Goal: Transaction & Acquisition: Download file/media

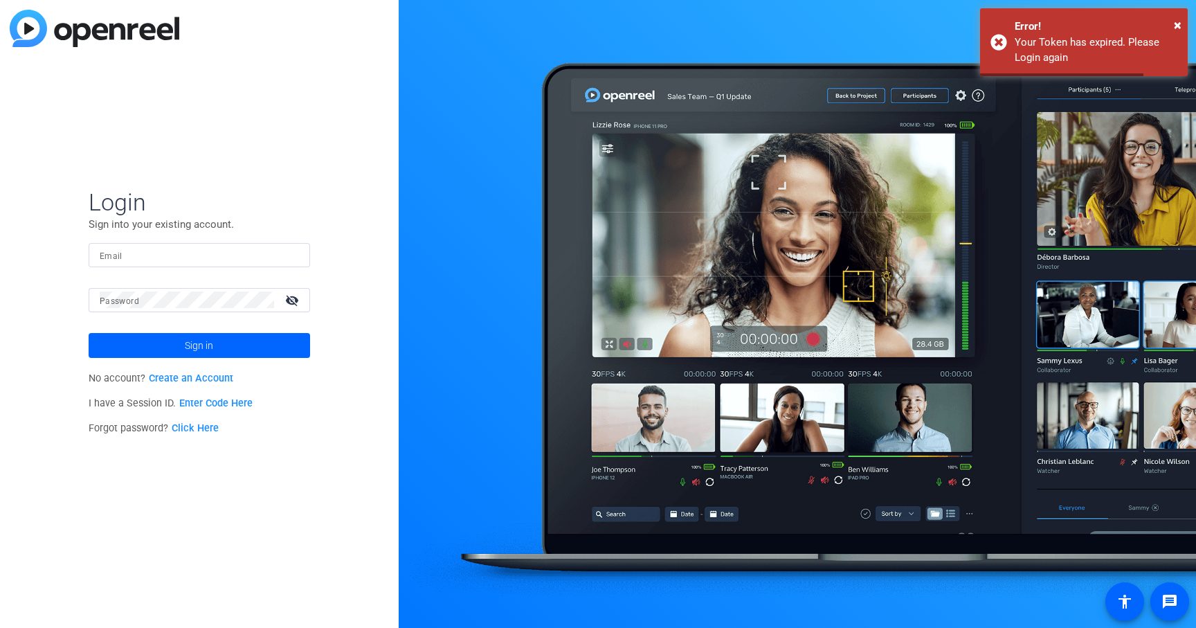
click at [159, 257] on input "Email" at bounding box center [199, 254] width 199 height 17
type input "robert.thomas@ey.com"
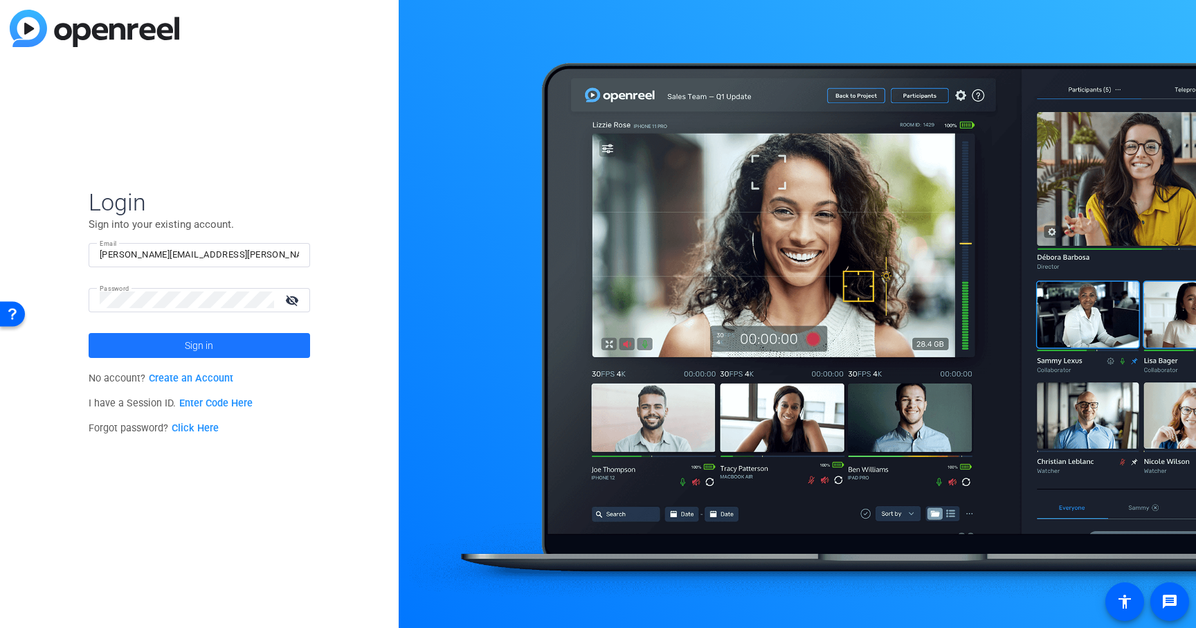
click at [210, 347] on span "Sign in" at bounding box center [199, 345] width 28 height 35
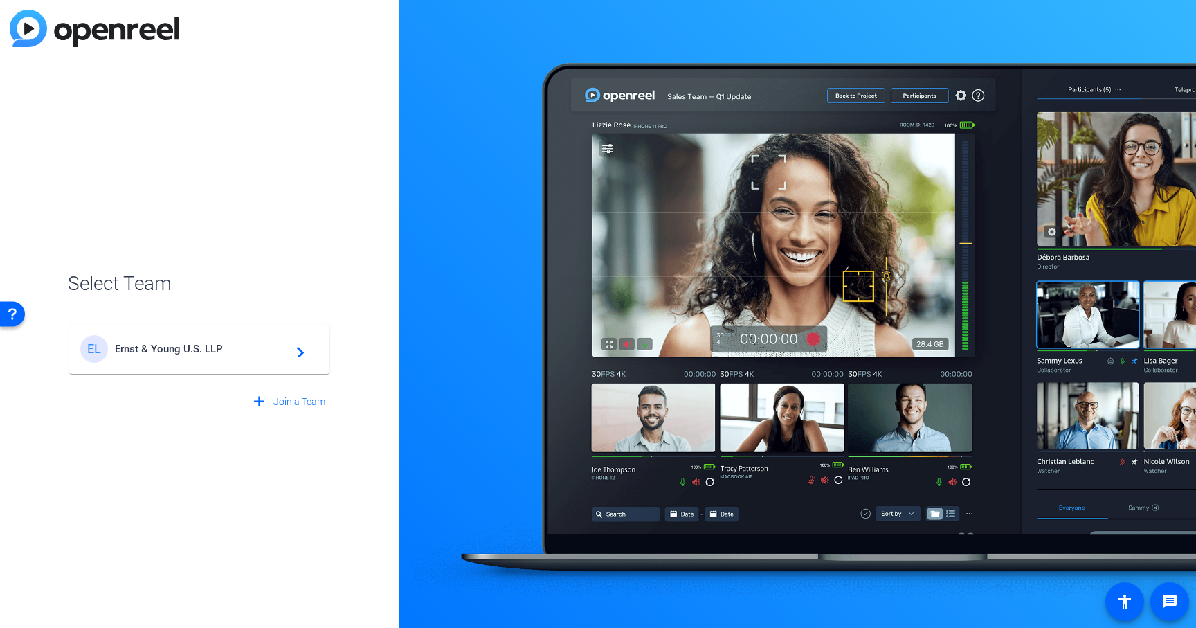
click at [206, 346] on span "Ernst & Young U.S. LLP" at bounding box center [201, 349] width 173 height 12
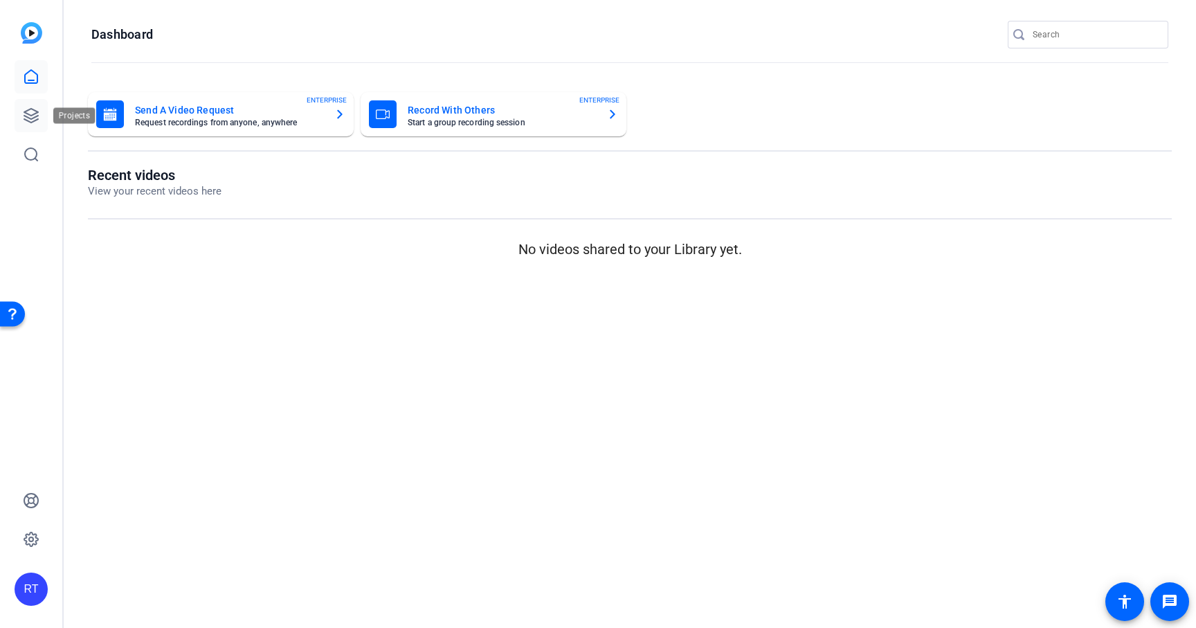
click at [27, 120] on icon at bounding box center [31, 116] width 14 height 14
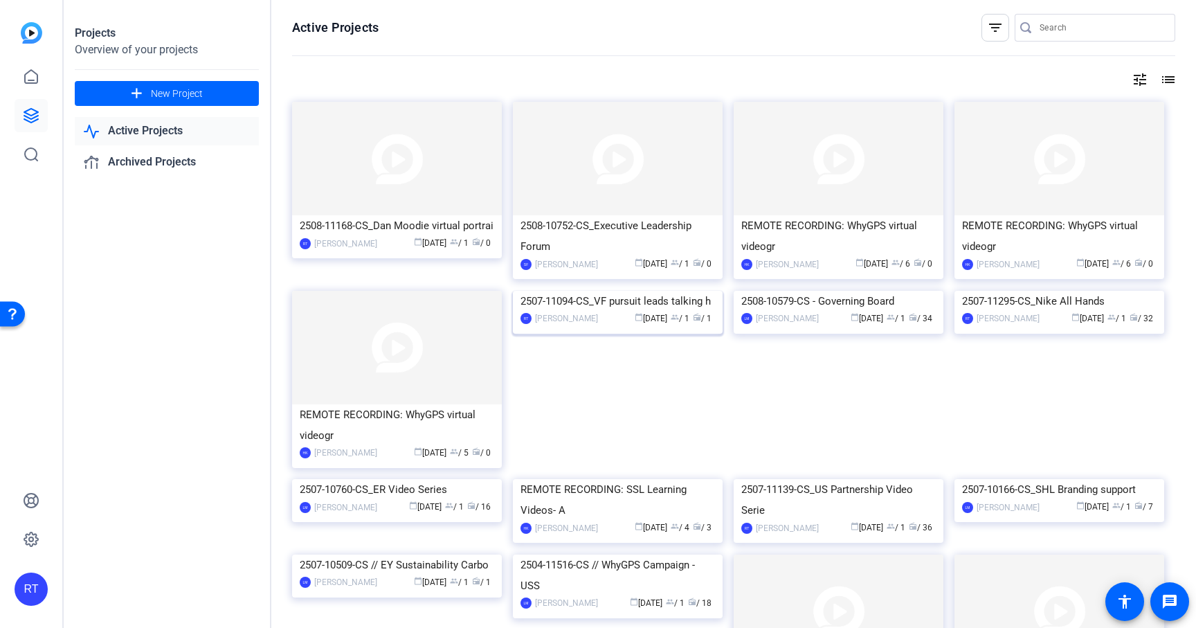
click at [656, 312] on div "2507-11094-CS_VF pursuit leads talking h" at bounding box center [618, 301] width 195 height 21
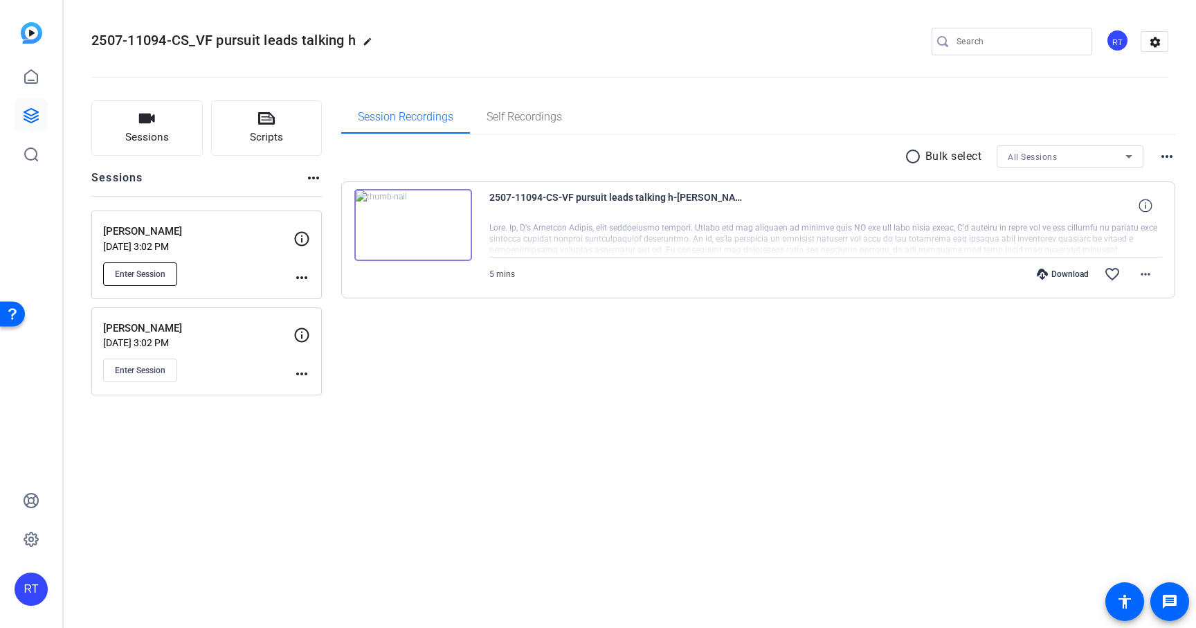
click at [153, 273] on span "Enter Session" at bounding box center [140, 274] width 51 height 11
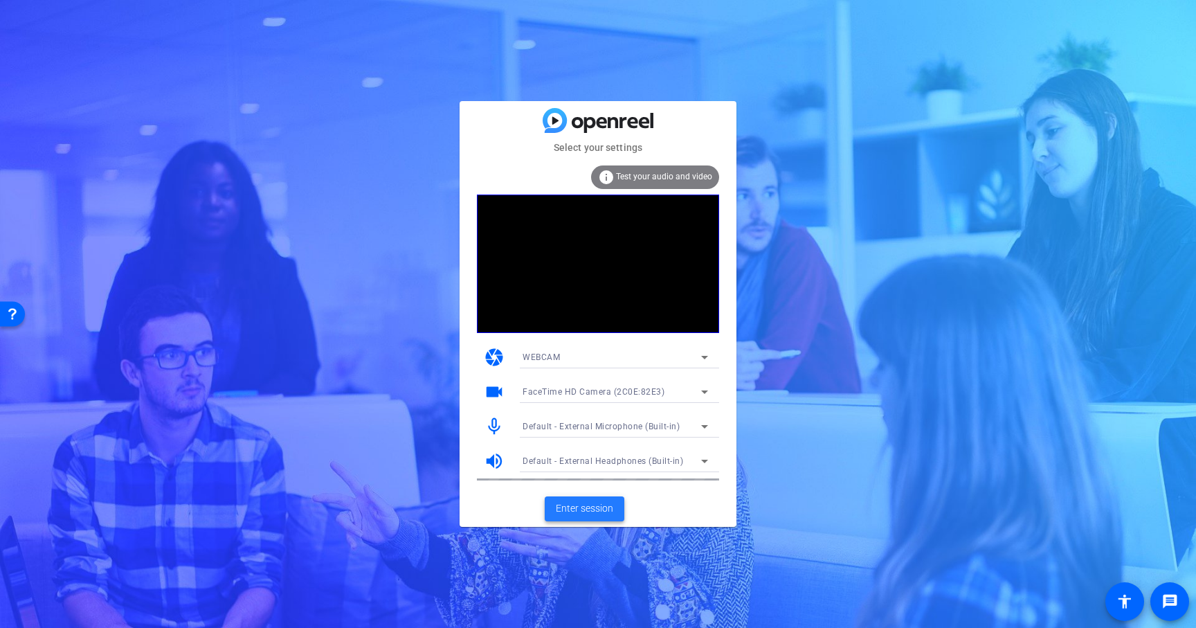
click at [593, 508] on span "Enter session" at bounding box center [584, 508] width 57 height 15
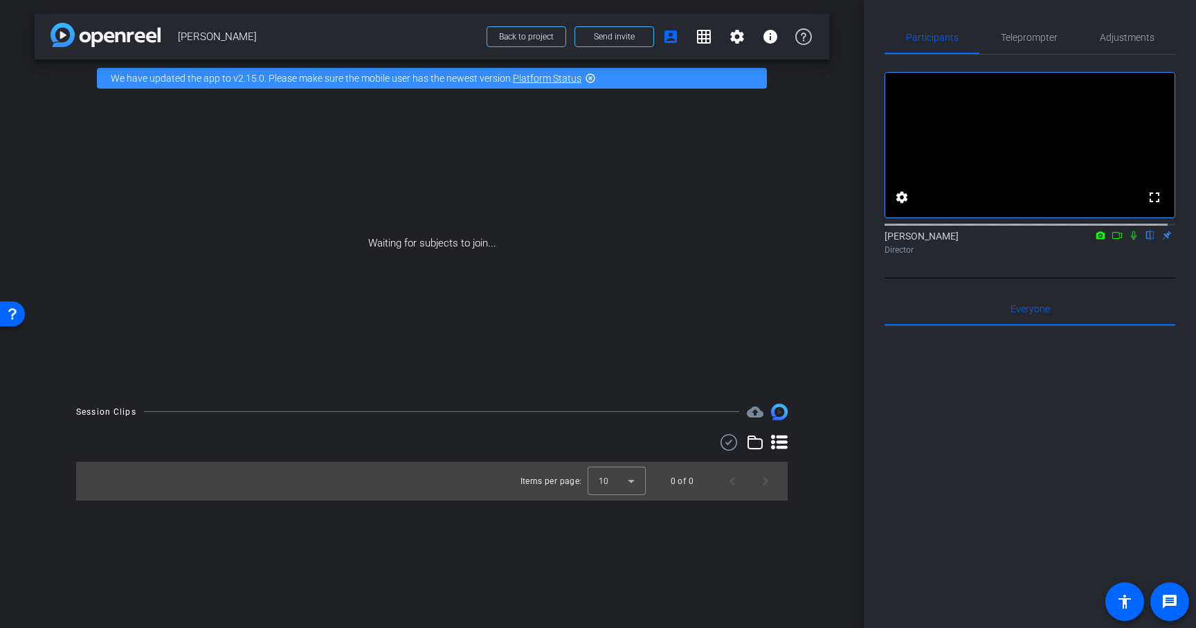
click at [1112, 240] on icon at bounding box center [1117, 236] width 11 height 10
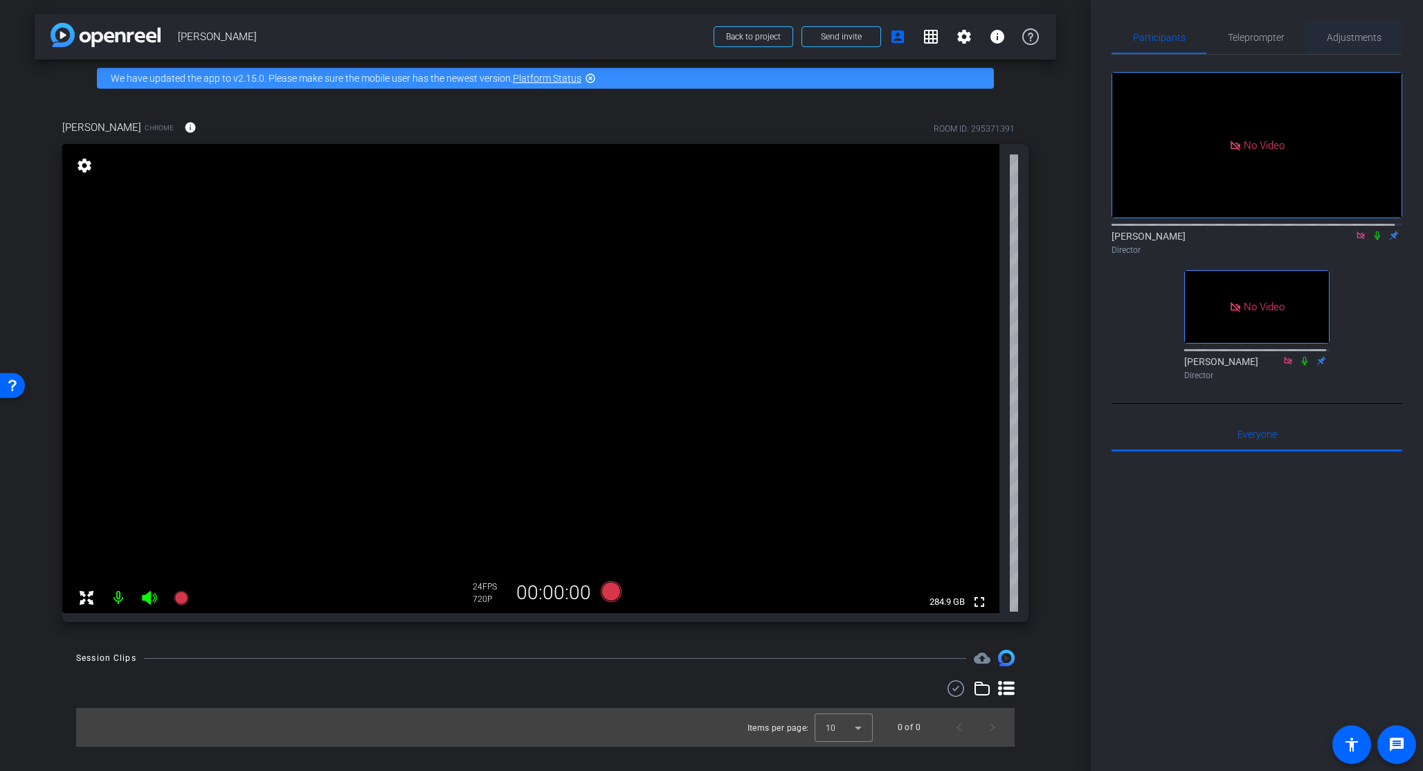
click at [1196, 40] on span "Adjustments" at bounding box center [1354, 38] width 55 height 10
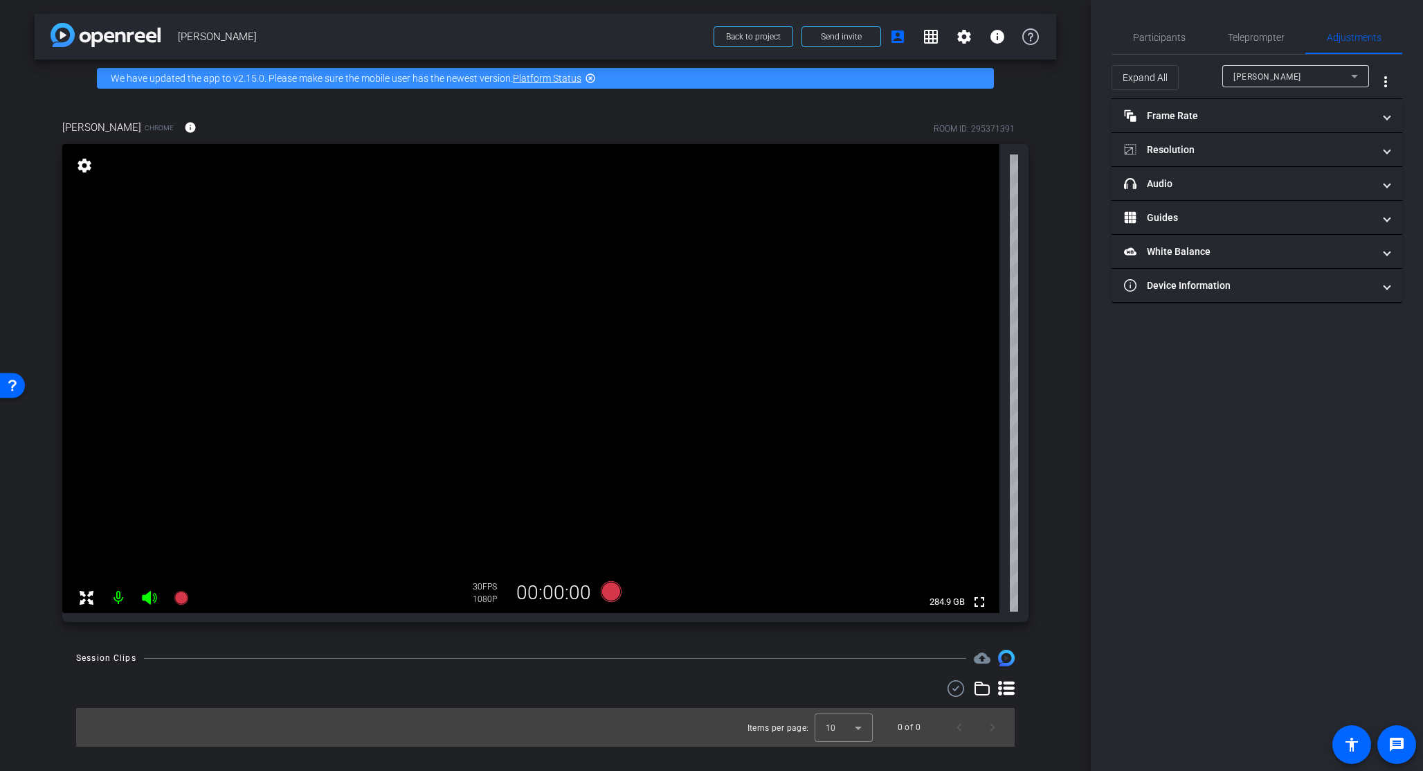
click at [1050, 287] on div "[PERSON_NAME] Chrome info ROOM ID: 295371391 fullscreen settings 284.9 GB 30 FP…" at bounding box center [546, 366] width 1022 height 539
click at [1062, 179] on div "arrow_back [PERSON_NAME] Back to project Send invite account_box grid_on settin…" at bounding box center [545, 385] width 1091 height 771
click at [1168, 36] on span "Participants" at bounding box center [1159, 38] width 53 height 10
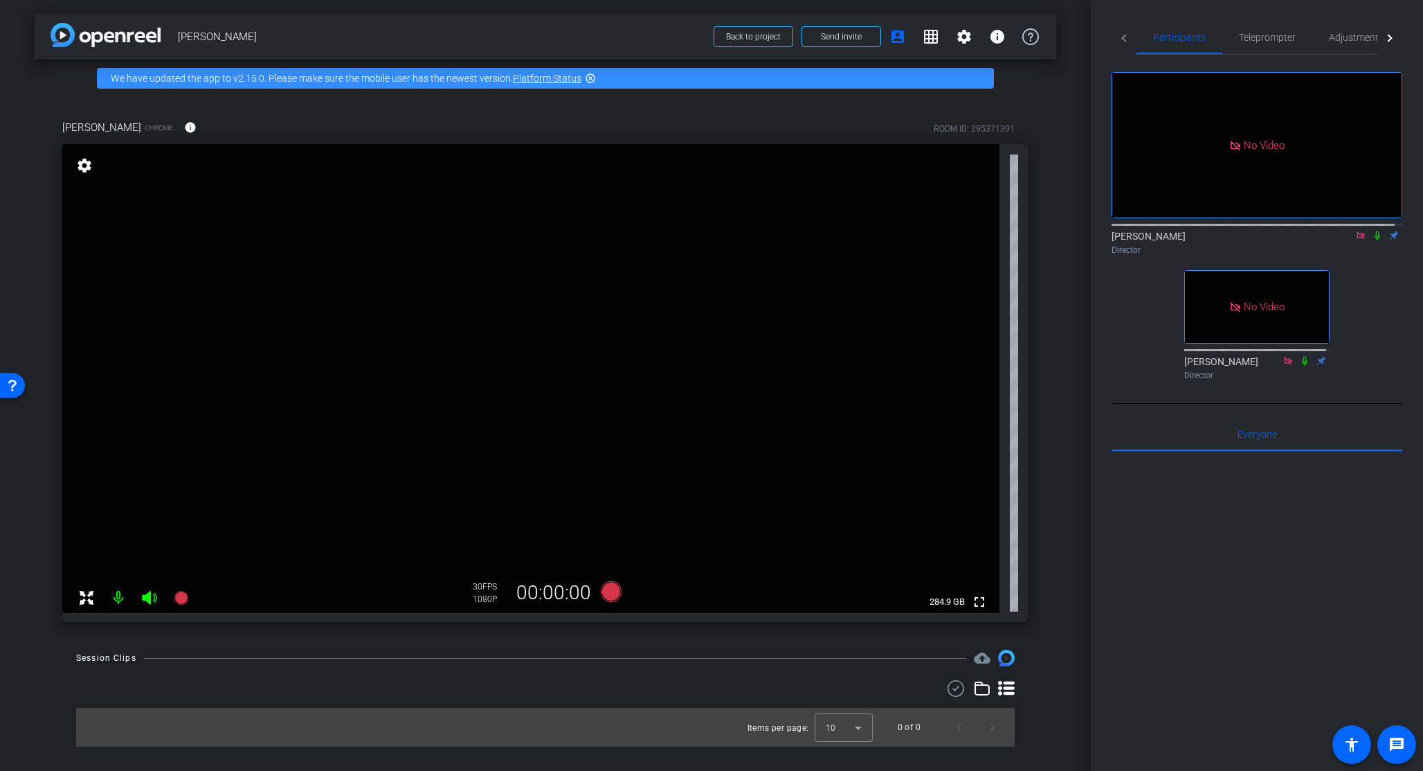
drag, startPoint x: 300, startPoint y: 658, endPoint x: 285, endPoint y: 651, distance: 17.1
click at [301, 627] on div at bounding box center [555, 658] width 822 height 1
click at [42, 620] on div "[PERSON_NAME] Chrome info ROOM ID: 295371391 fullscreen settings 284.9 GB 30 FP…" at bounding box center [546, 366] width 1022 height 539
click at [182, 597] on icon at bounding box center [181, 598] width 14 height 14
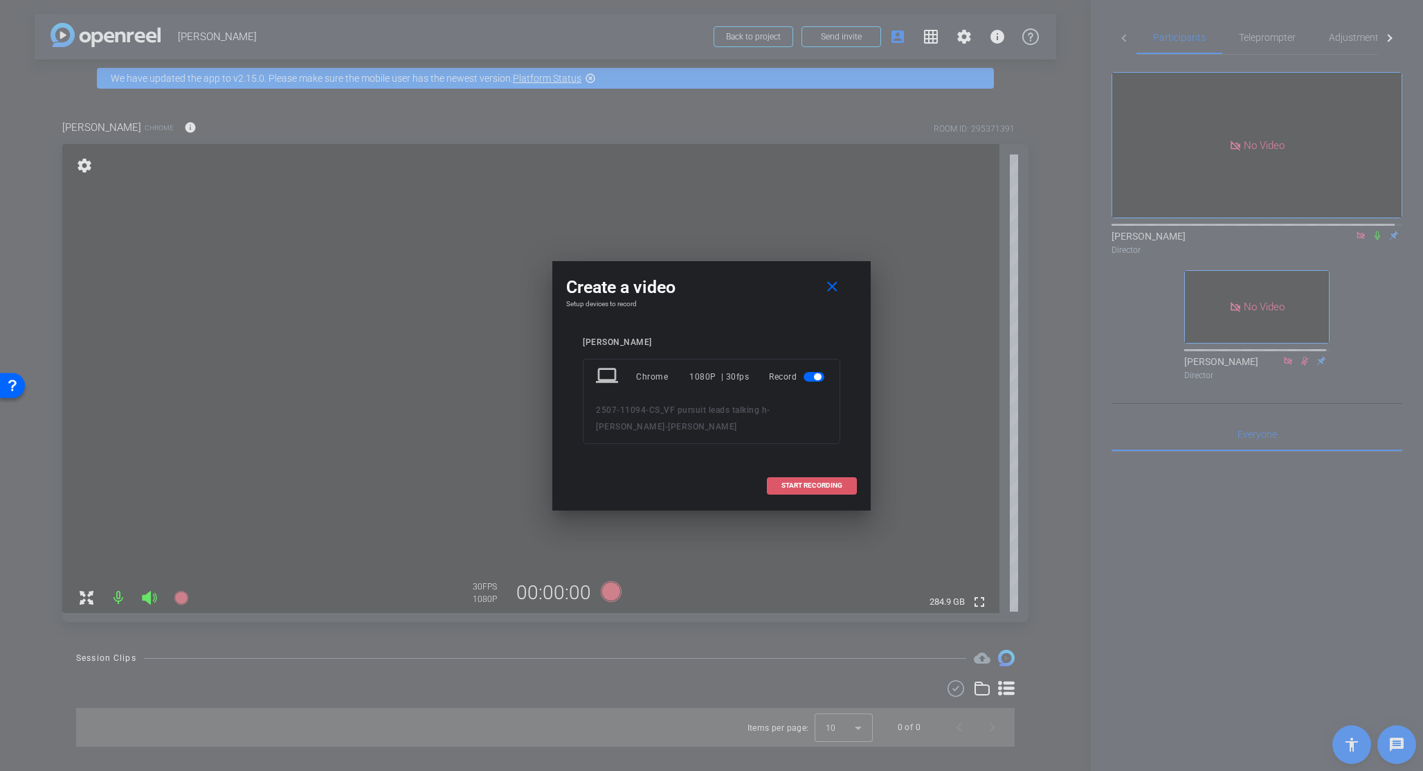
click at [813, 485] on span "START RECORDING" at bounding box center [812, 485] width 61 height 7
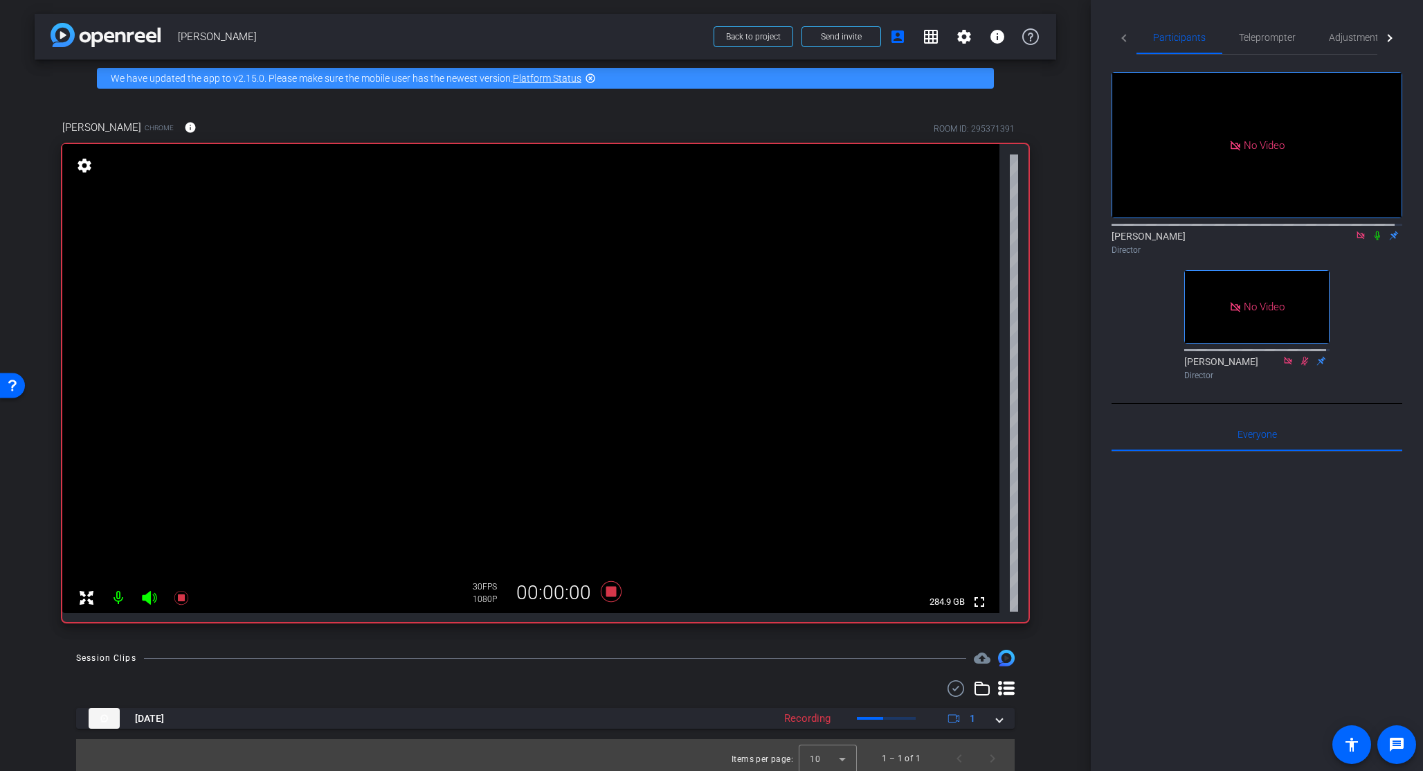
click at [1196, 231] on icon at bounding box center [1377, 236] width 11 height 10
click at [609, 593] on icon at bounding box center [611, 591] width 21 height 21
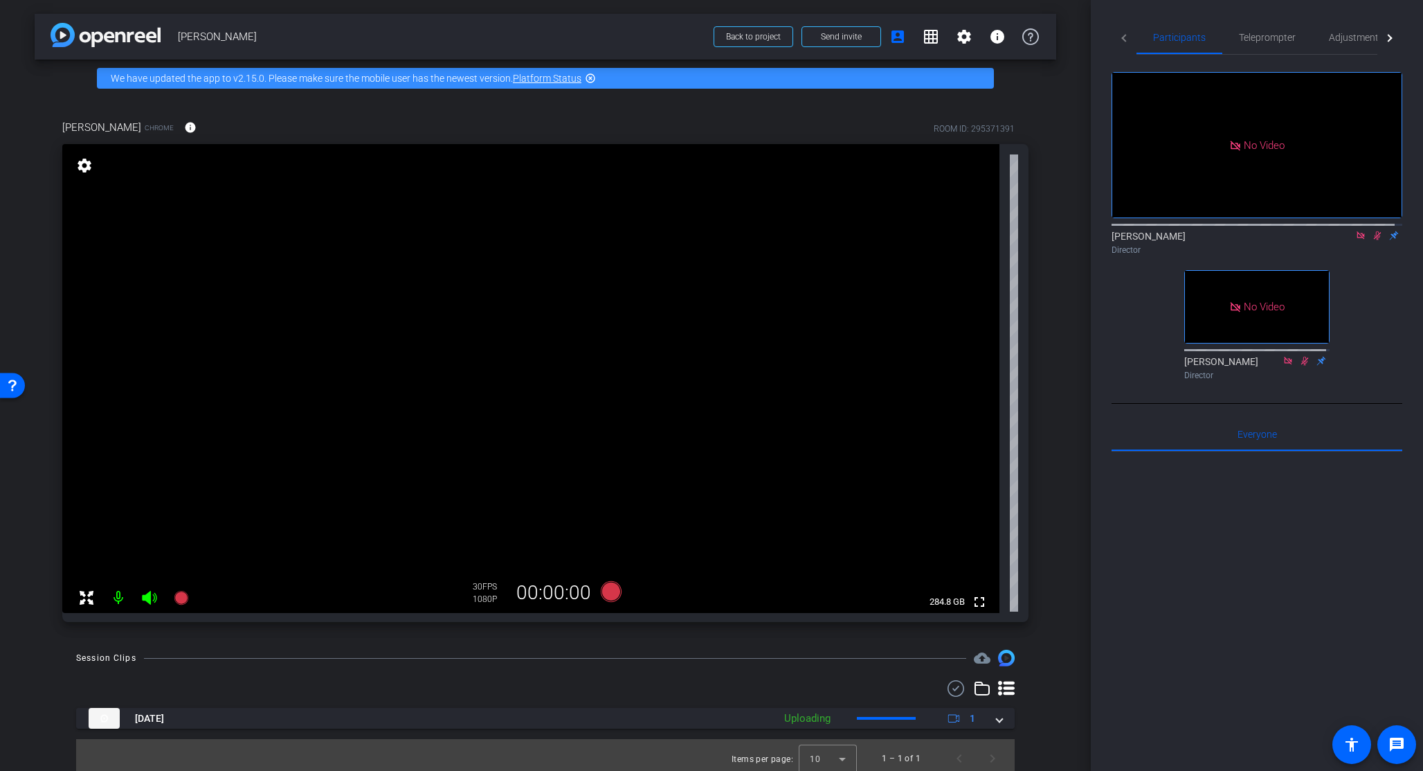
click at [1196, 231] on icon at bounding box center [1377, 236] width 11 height 10
click at [997, 627] on span at bounding box center [1000, 718] width 6 height 15
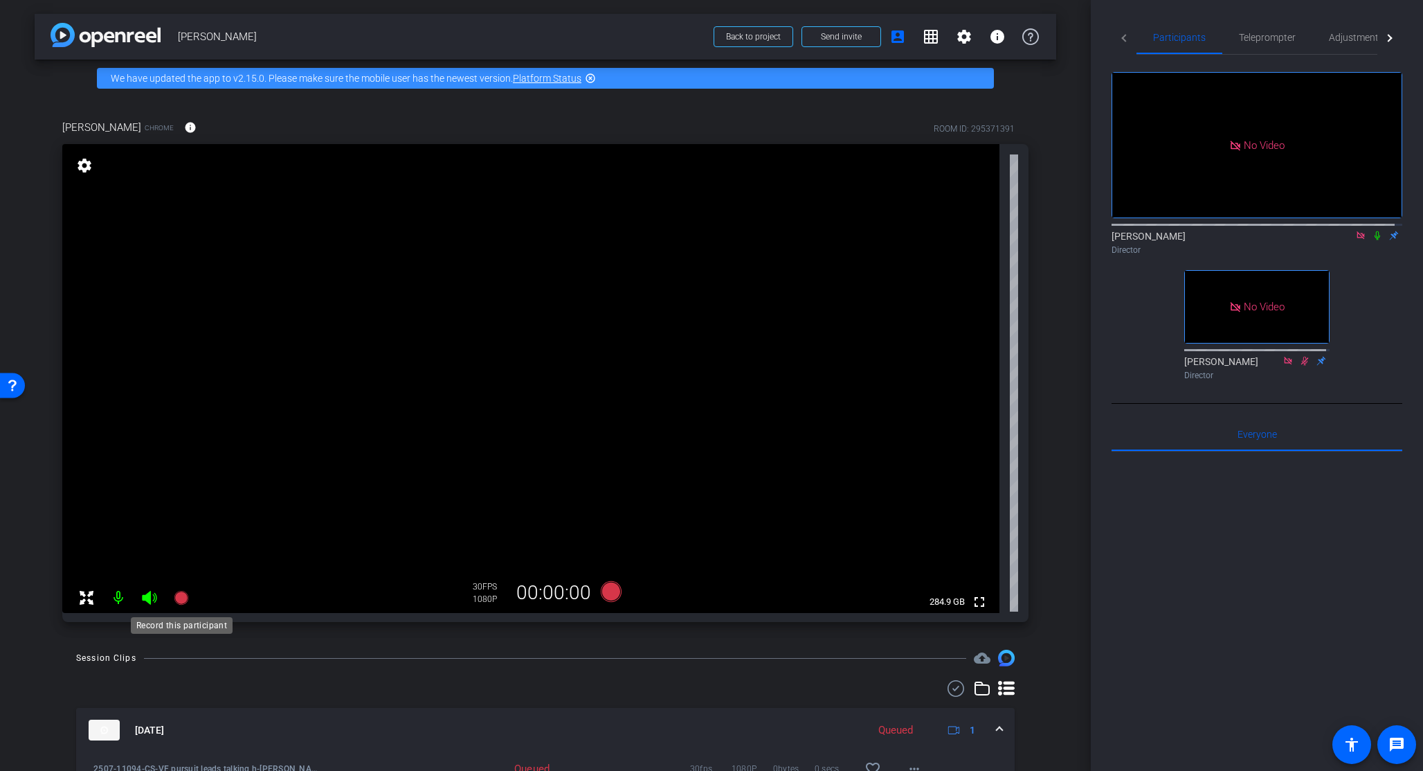
click at [180, 598] on icon at bounding box center [181, 598] width 14 height 14
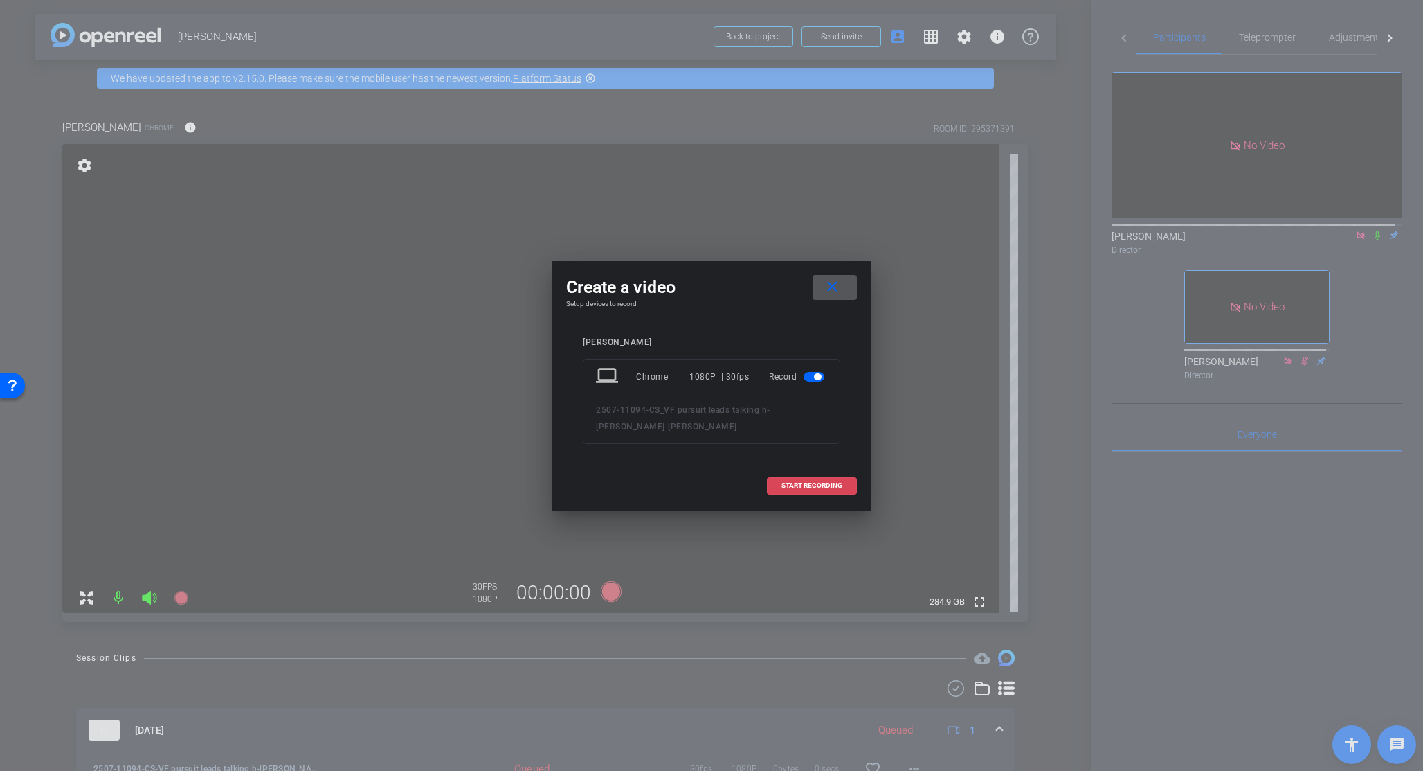
click at [804, 486] on span "START RECORDING" at bounding box center [812, 485] width 61 height 7
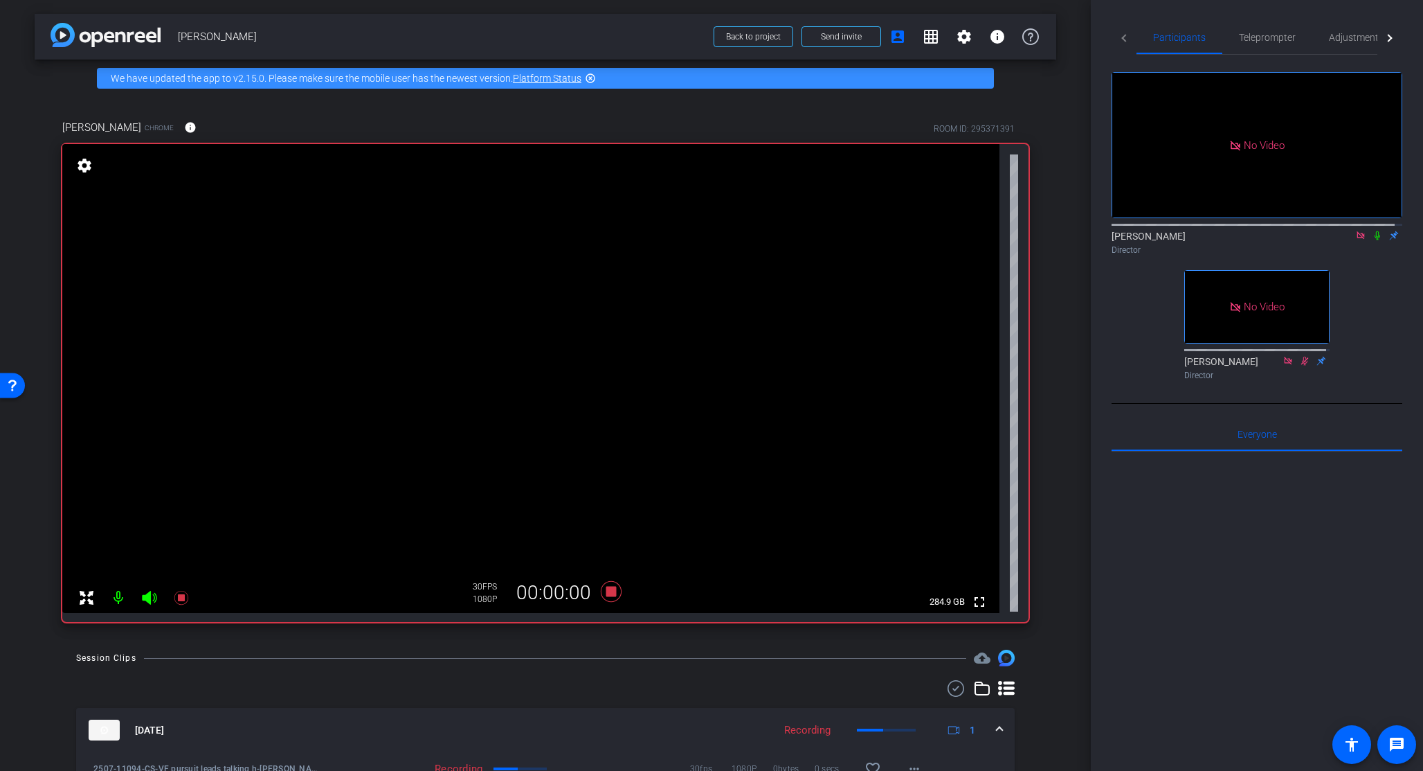
click at [1196, 231] on icon at bounding box center [1378, 235] width 6 height 9
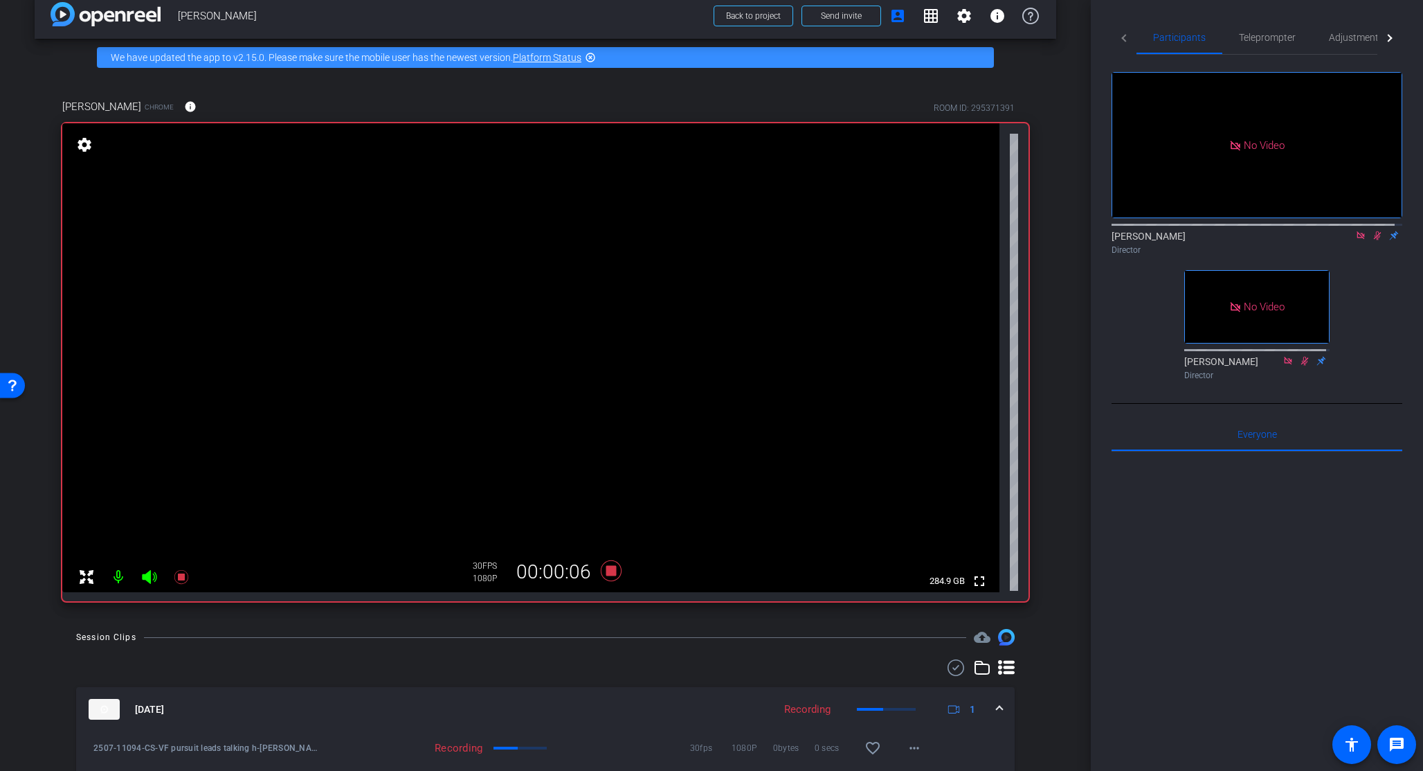
scroll to position [109, 0]
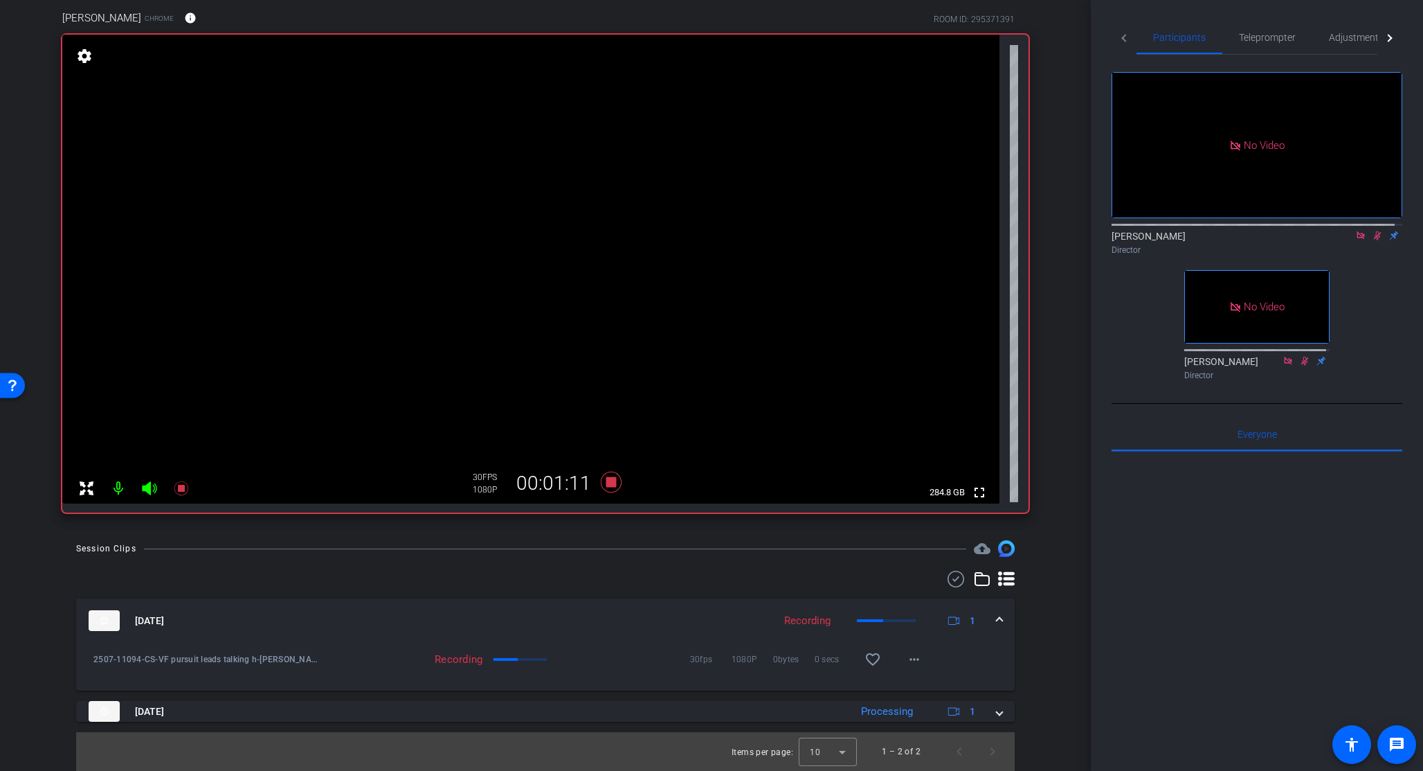
click at [586, 548] on div at bounding box center [555, 548] width 822 height 1
click at [609, 482] on icon at bounding box center [611, 481] width 21 height 21
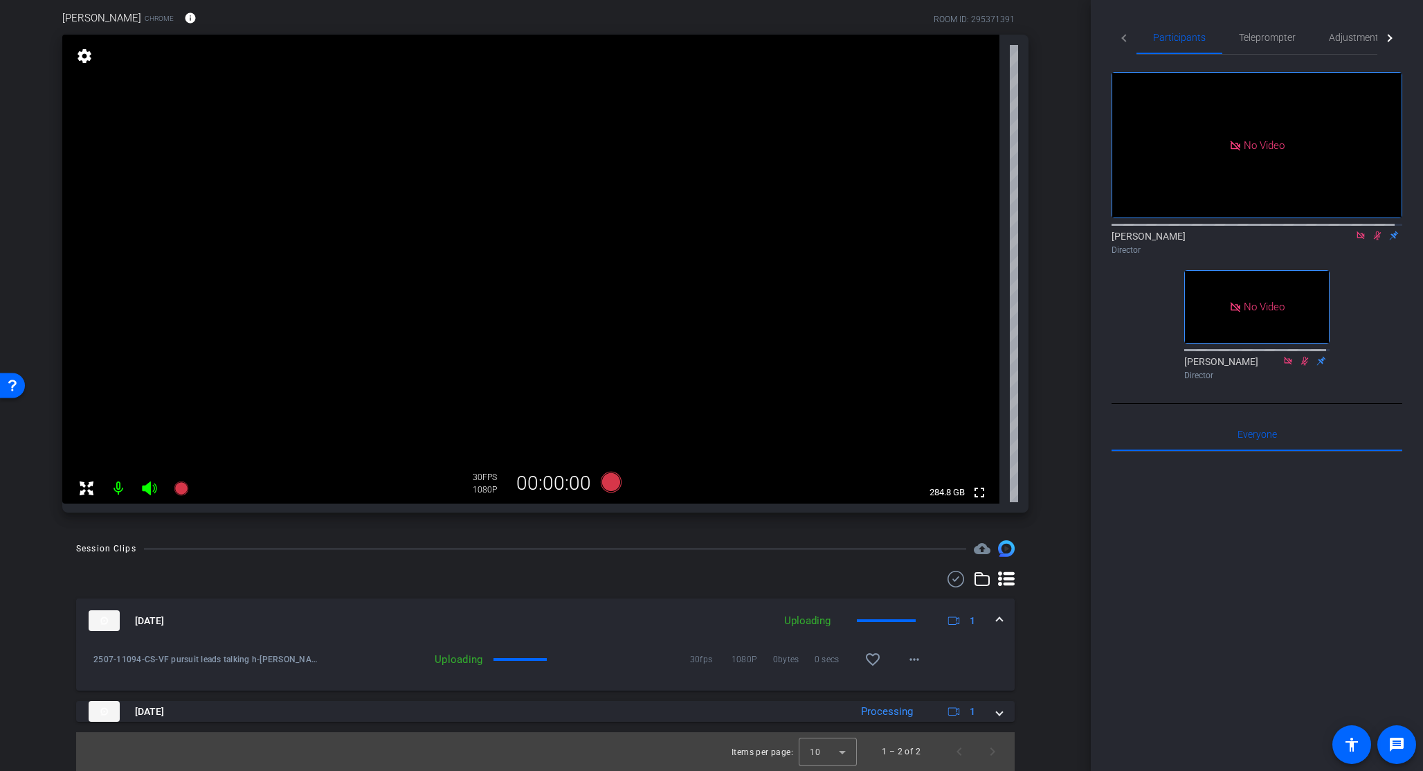
click at [1196, 231] on icon at bounding box center [1378, 235] width 8 height 9
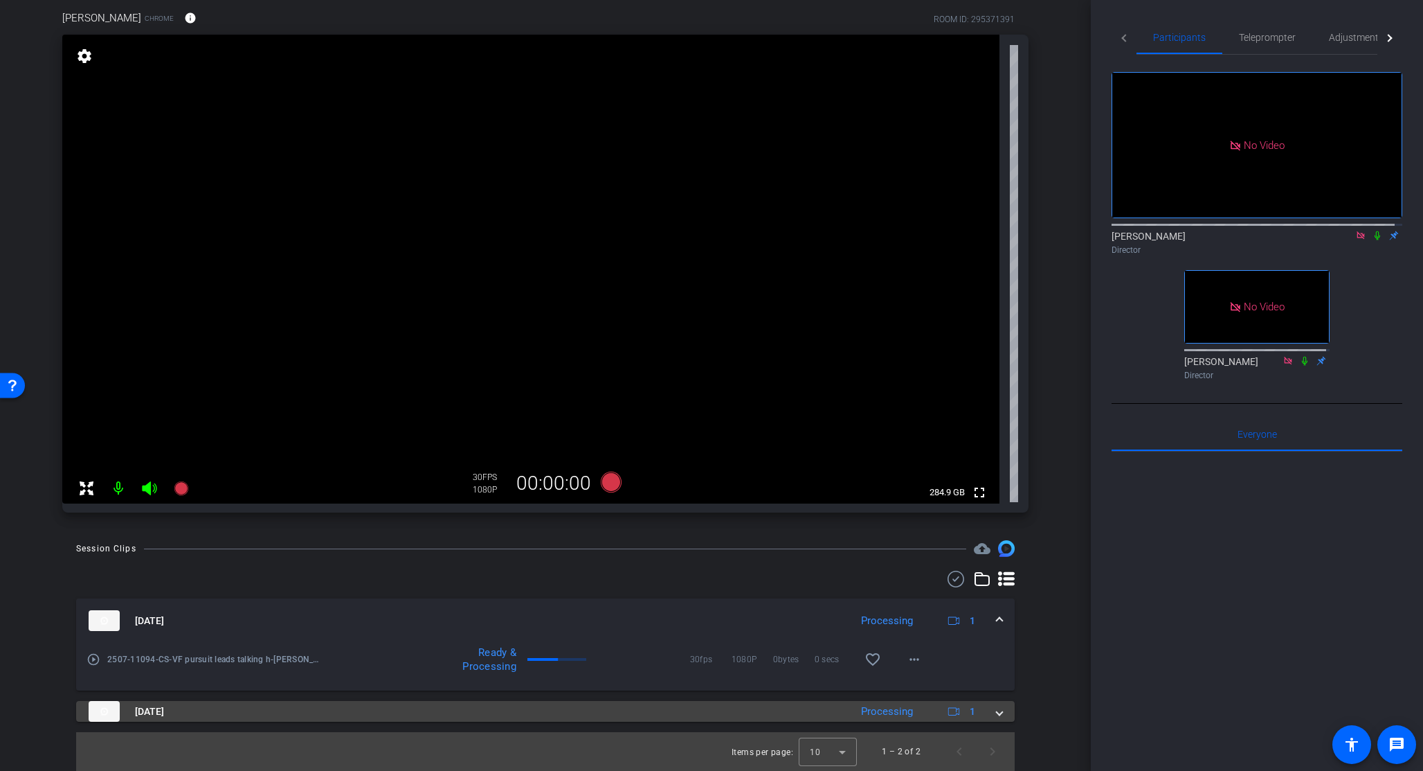
click at [997, 627] on span at bounding box center [1000, 711] width 6 height 15
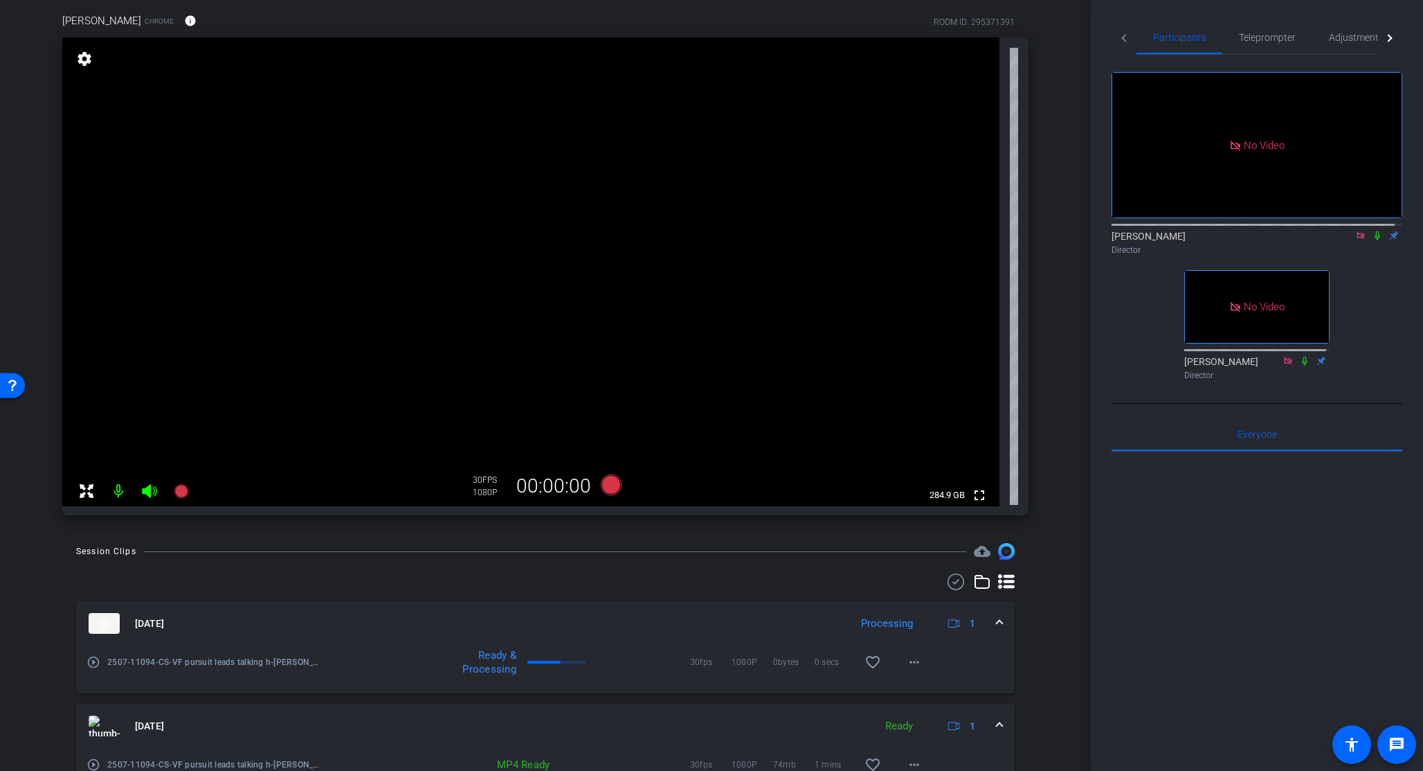
scroll to position [101, 0]
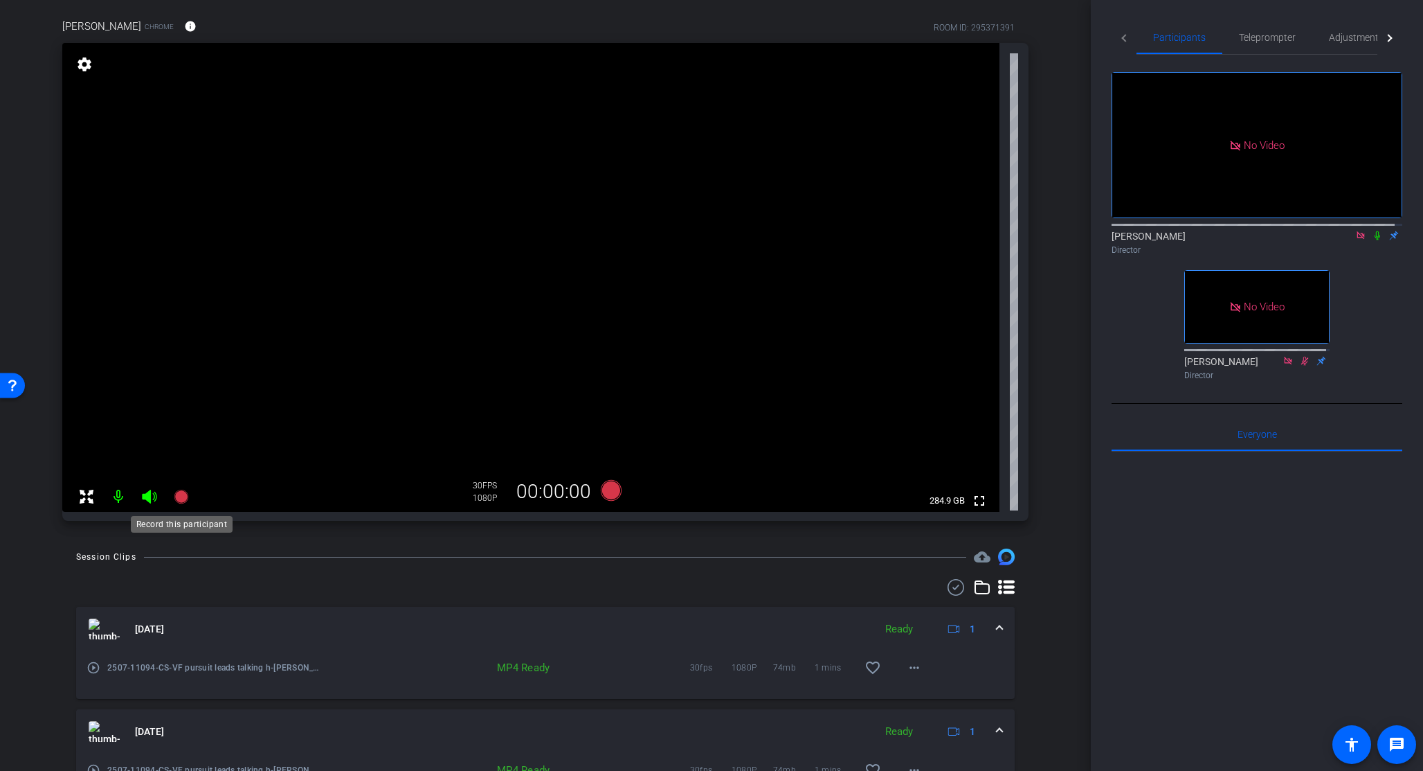
click at [181, 496] on icon at bounding box center [181, 496] width 14 height 14
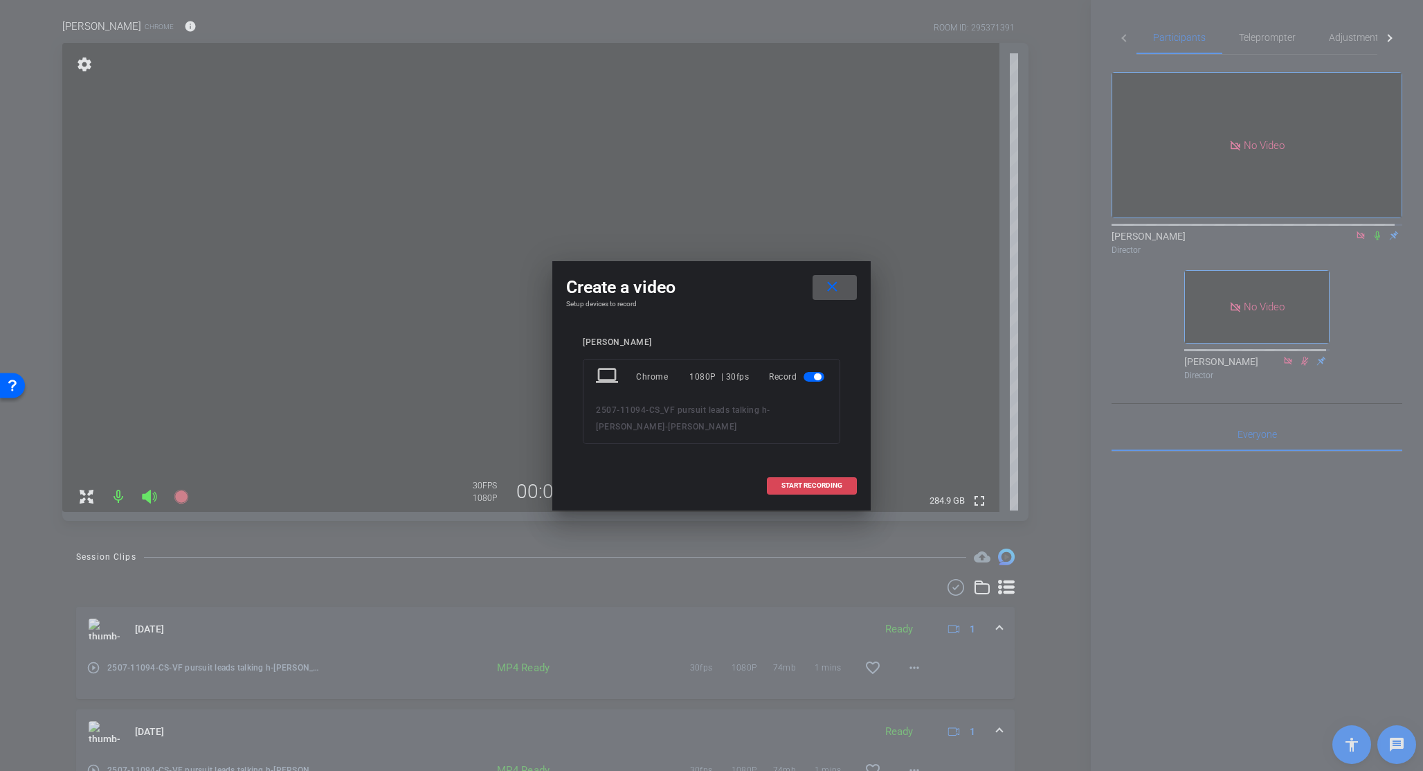
click at [829, 489] on span "START RECORDING" at bounding box center [812, 485] width 61 height 7
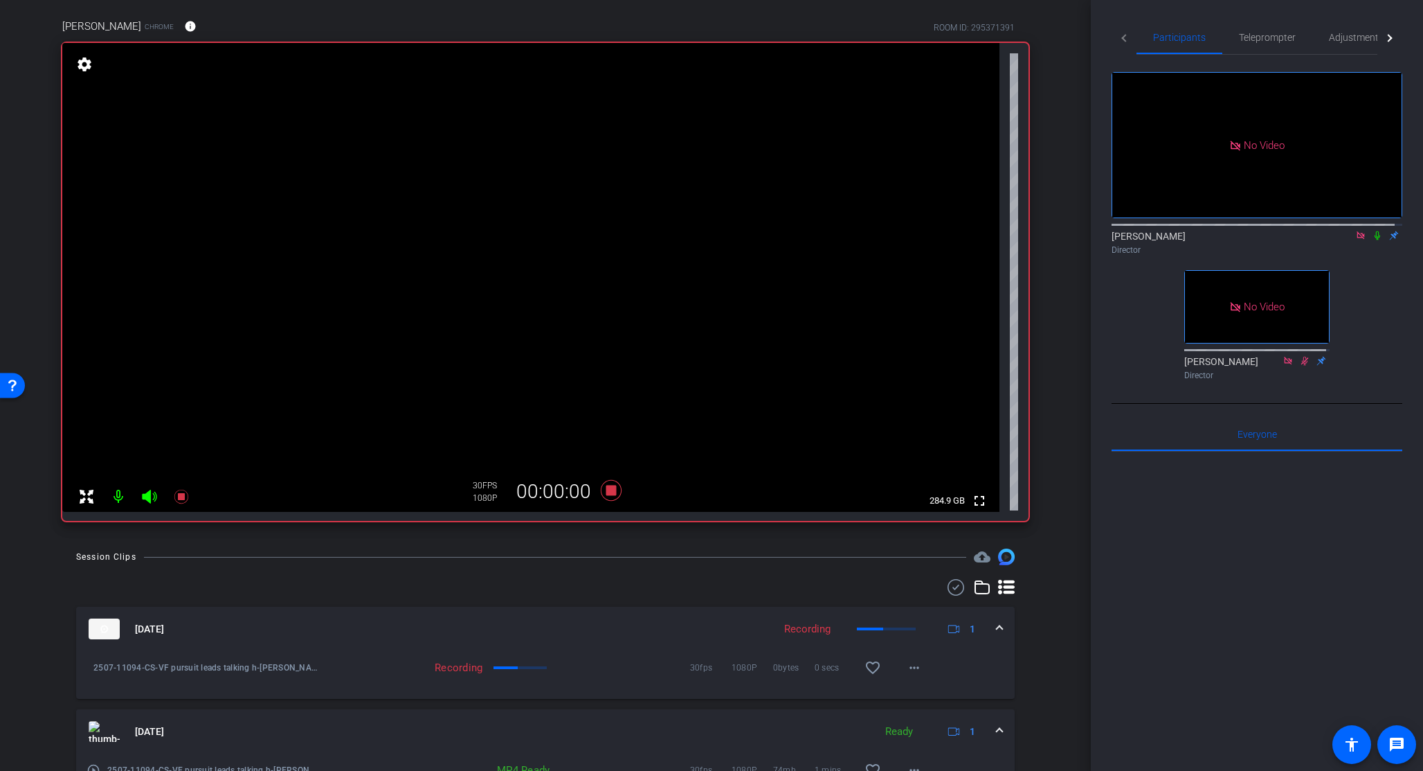
click at [1196, 231] on icon at bounding box center [1378, 235] width 6 height 9
click at [1196, 231] on icon at bounding box center [1377, 236] width 11 height 10
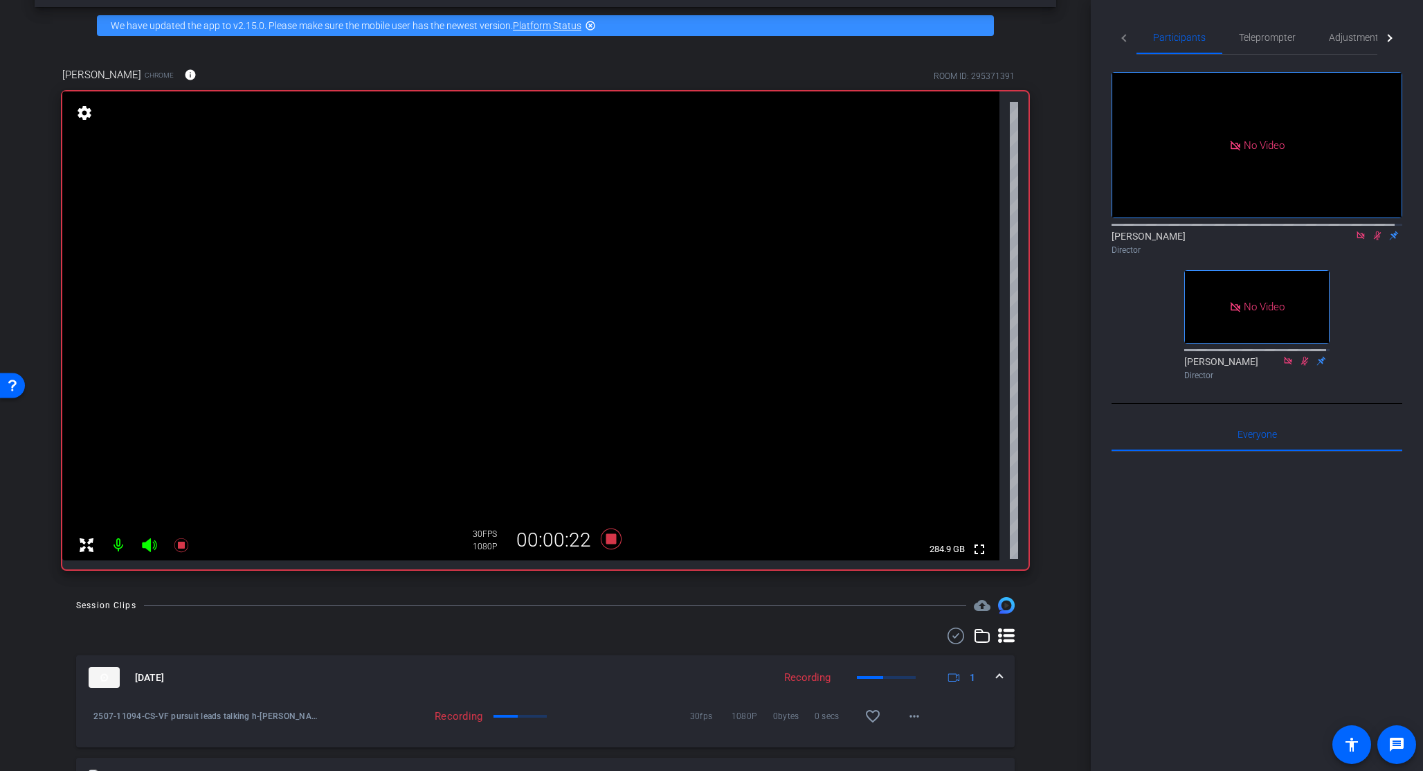
scroll to position [0, 0]
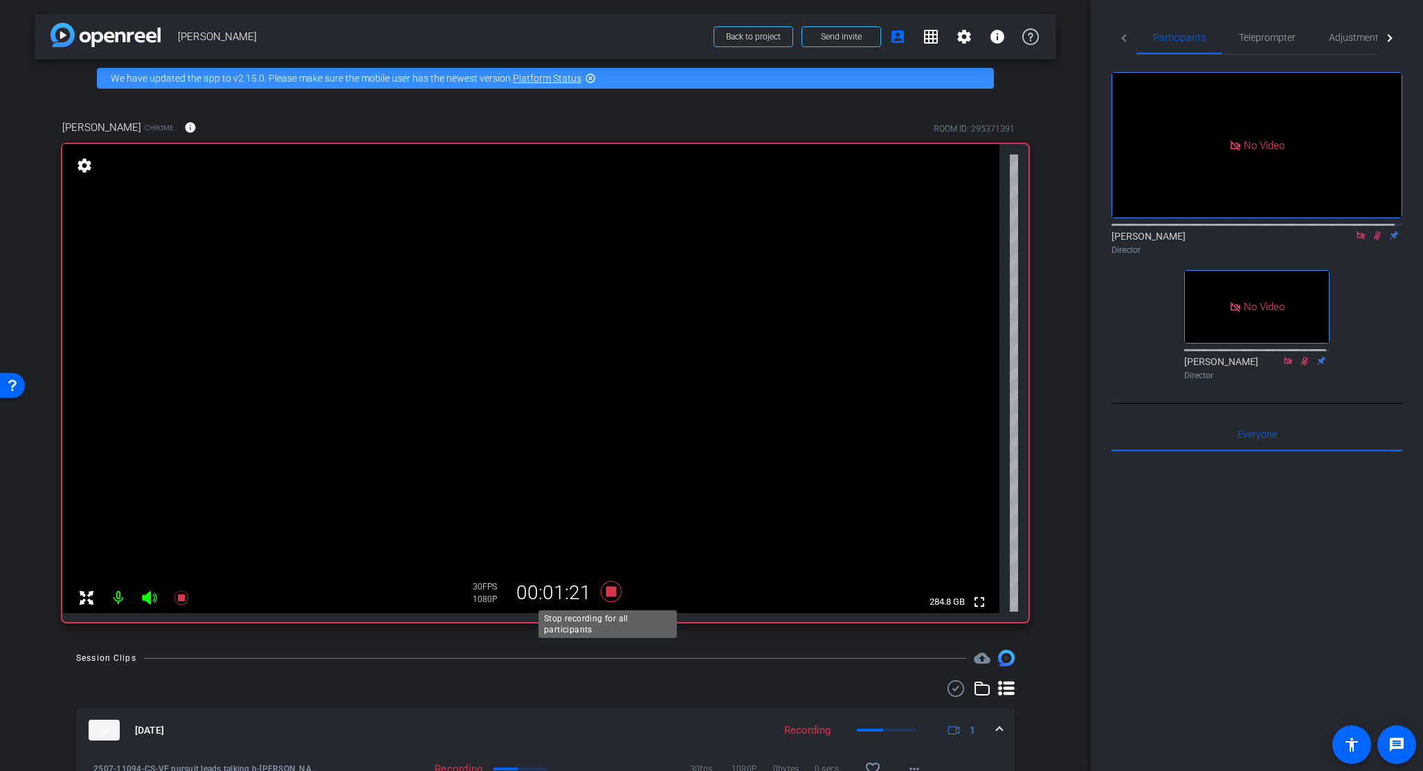
click at [608, 591] on icon at bounding box center [611, 591] width 21 height 21
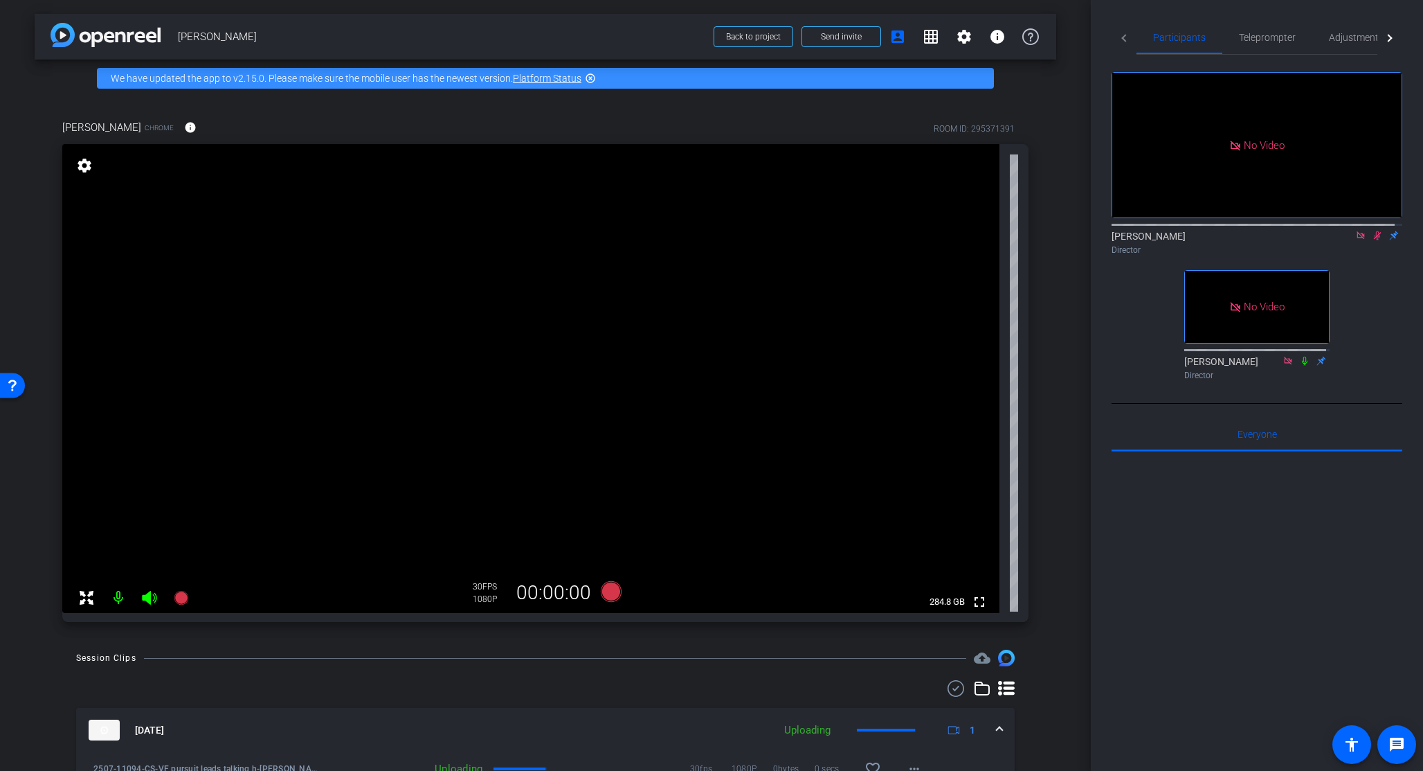
click at [1196, 231] on icon at bounding box center [1378, 235] width 8 height 9
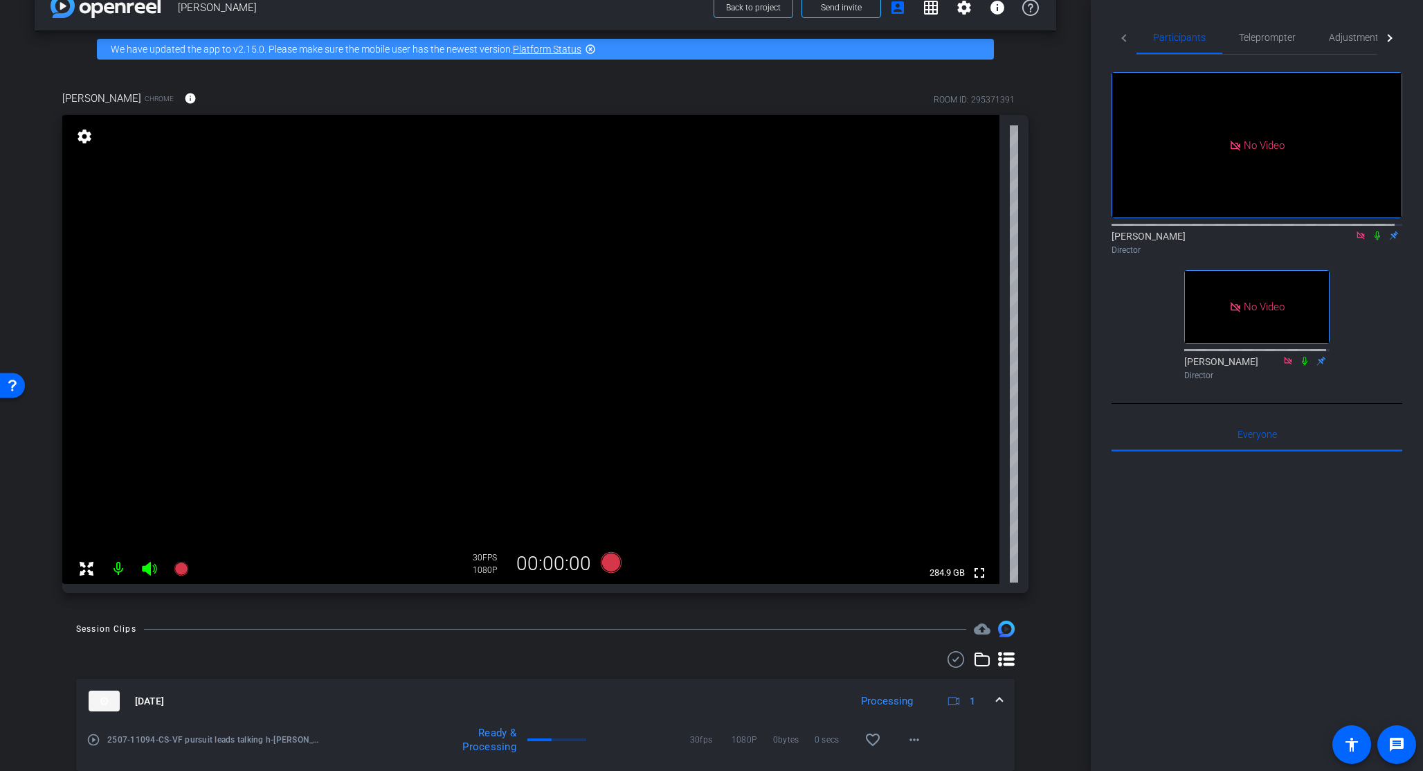
scroll to position [30, 0]
click at [1196, 231] on icon at bounding box center [1361, 236] width 11 height 10
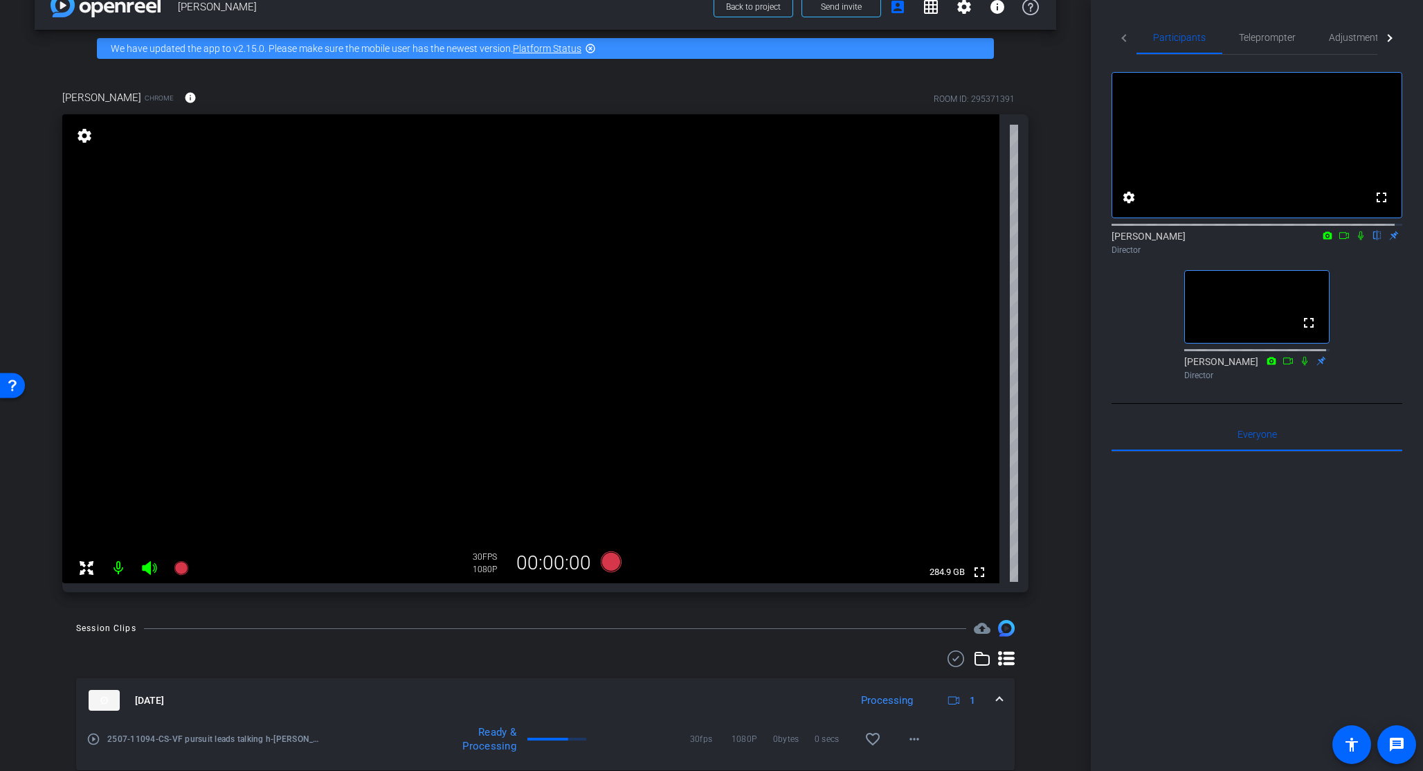
click at [1196, 239] on icon at bounding box center [1345, 235] width 10 height 7
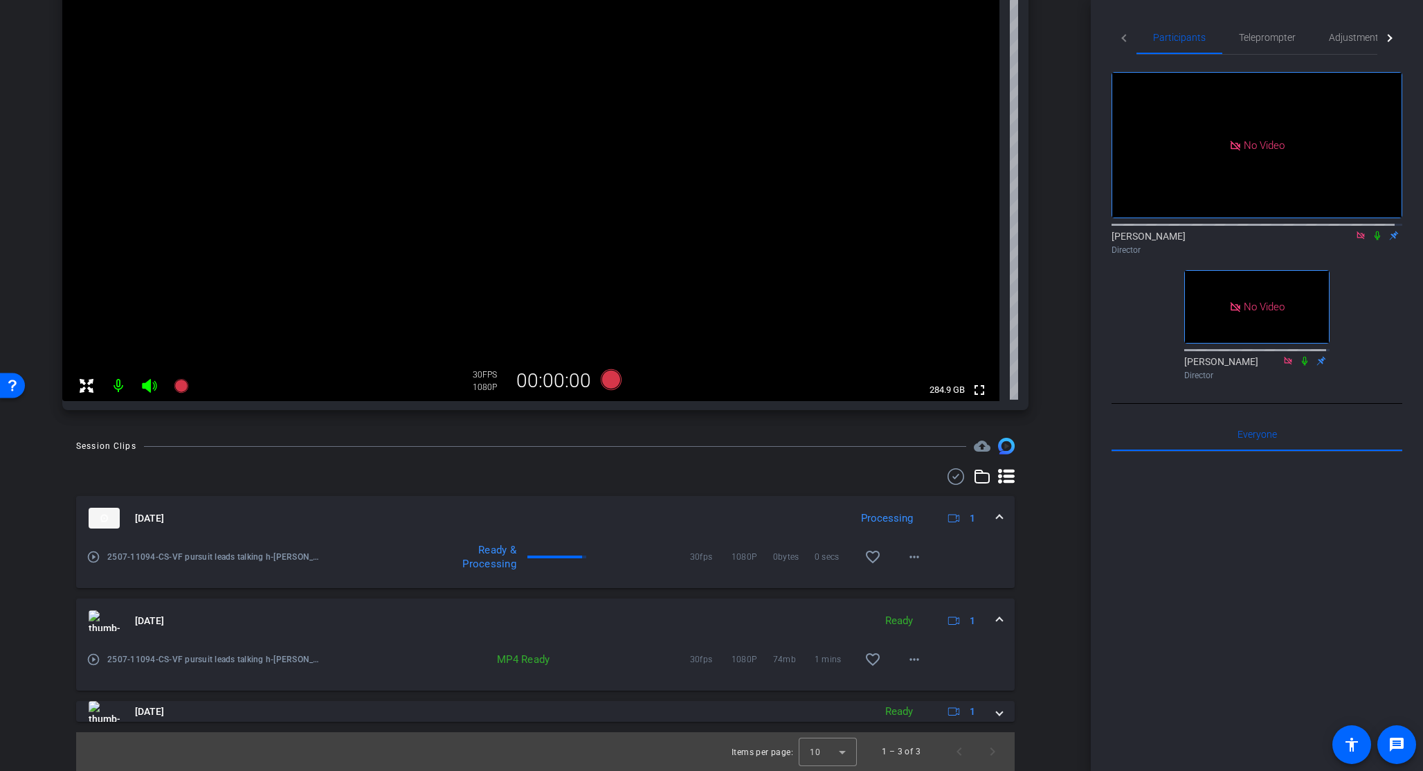
scroll to position [0, 0]
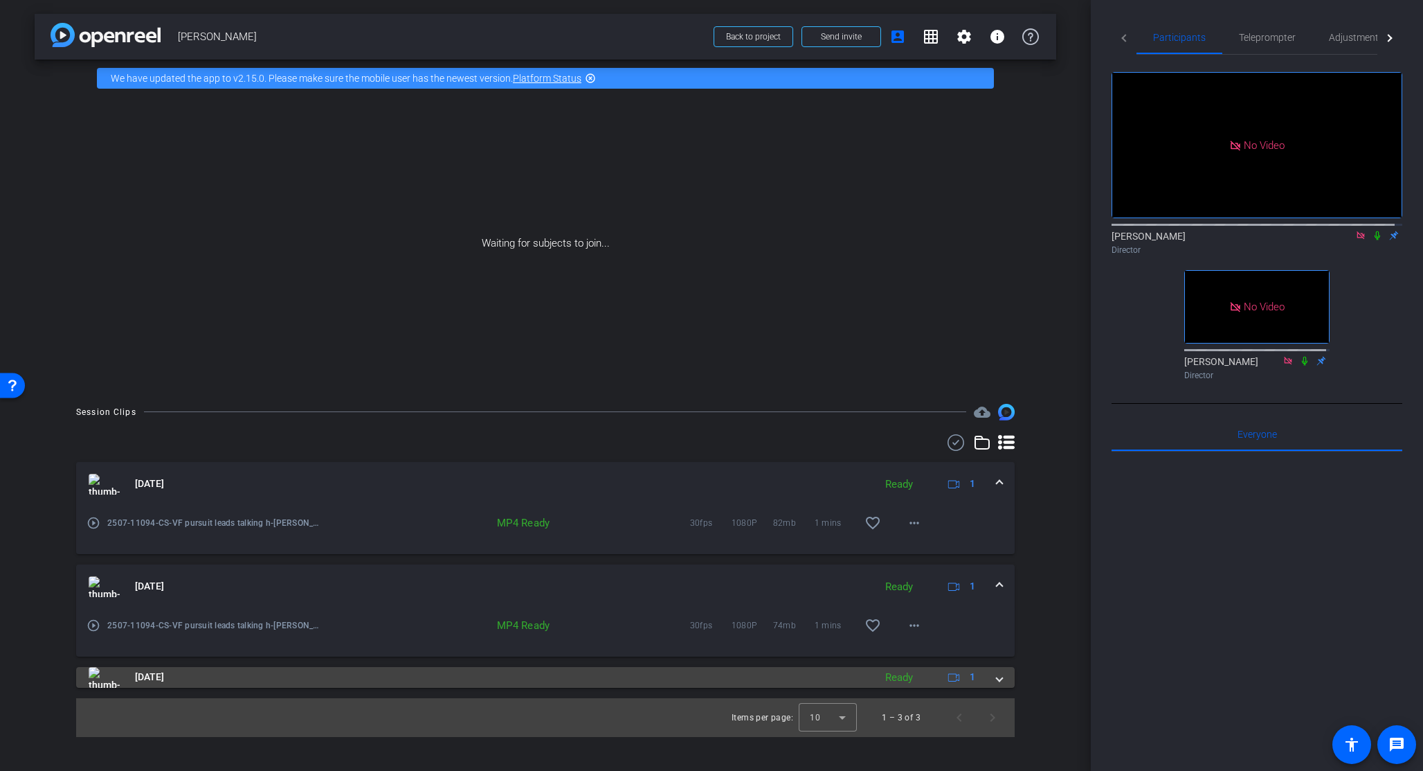
click at [1000, 627] on span at bounding box center [1000, 676] width 6 height 15
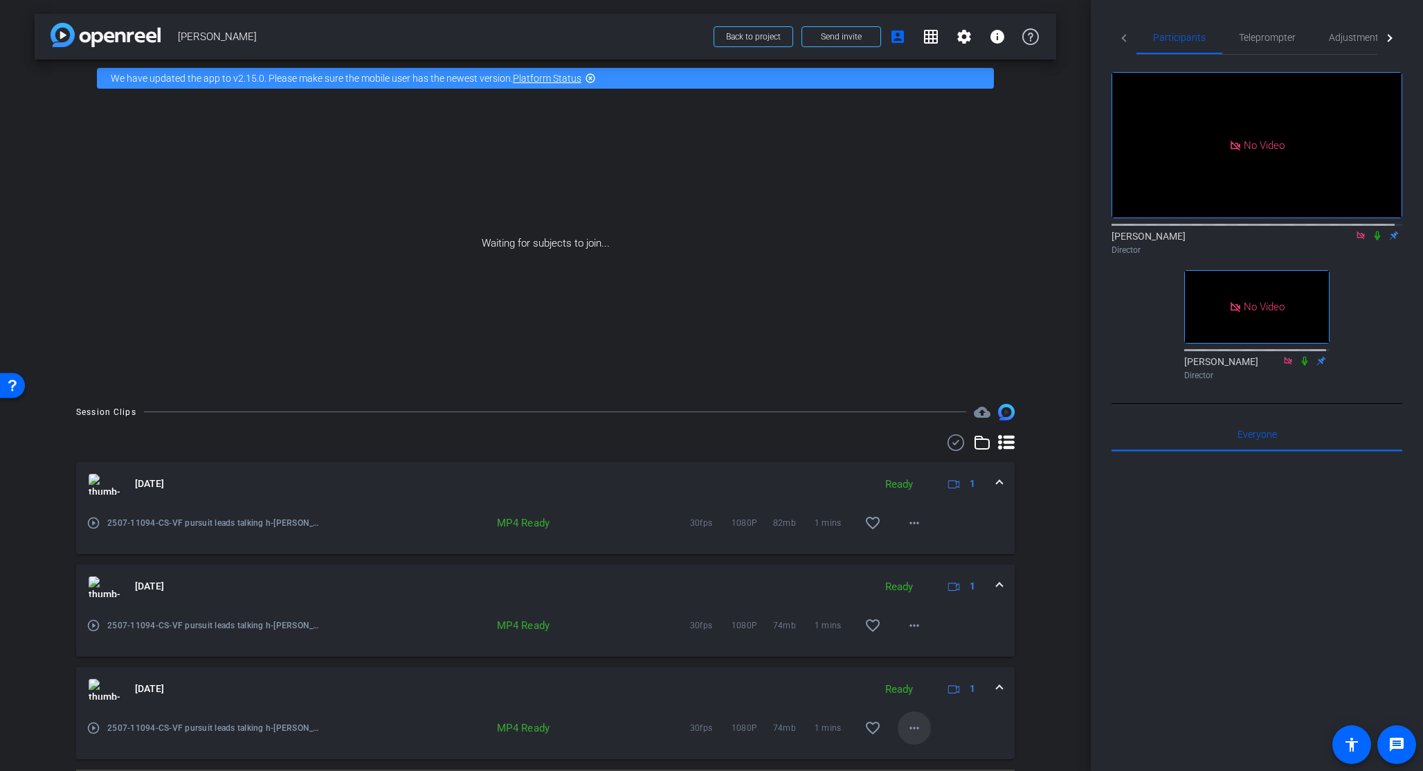
click at [906, 627] on mat-icon "more_horiz" at bounding box center [914, 727] width 17 height 17
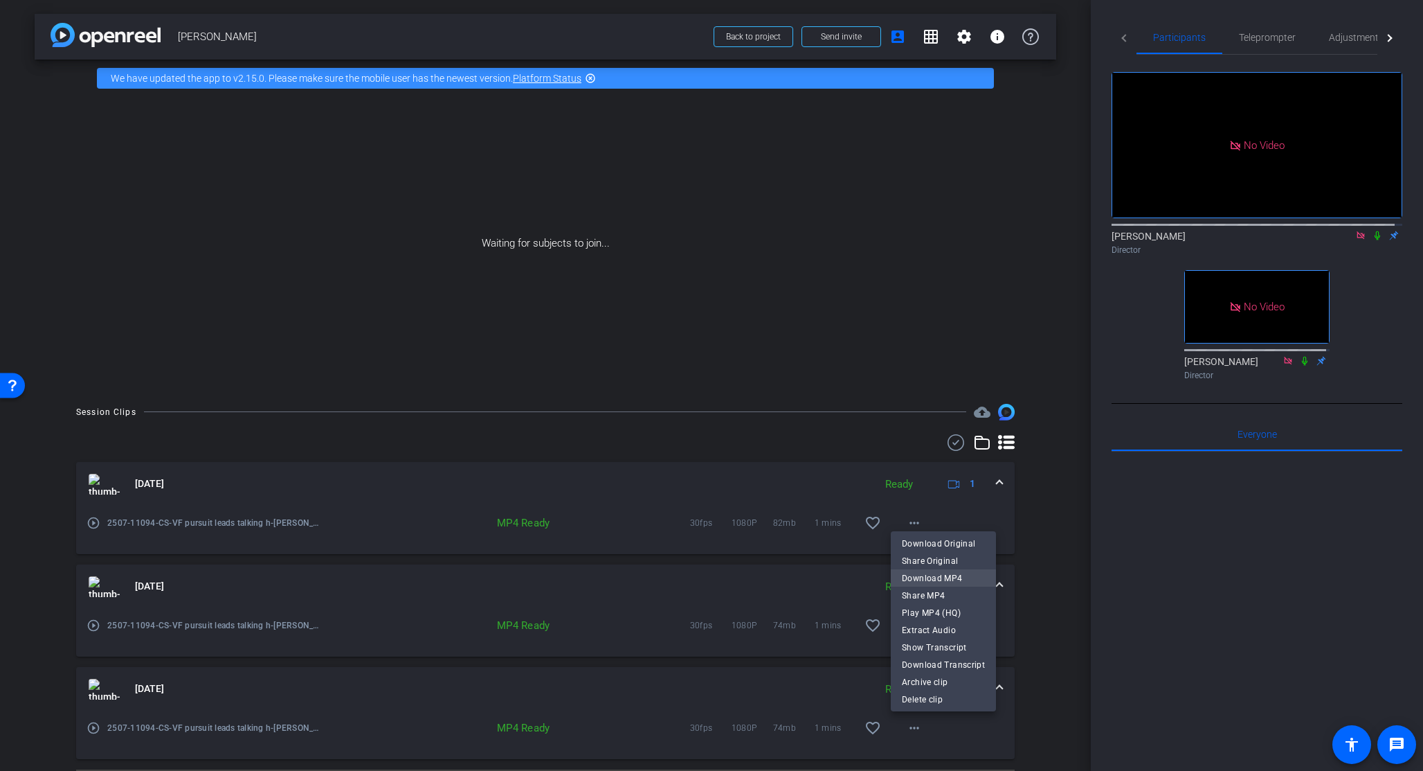
click at [940, 575] on span "Download MP4" at bounding box center [943, 578] width 83 height 17
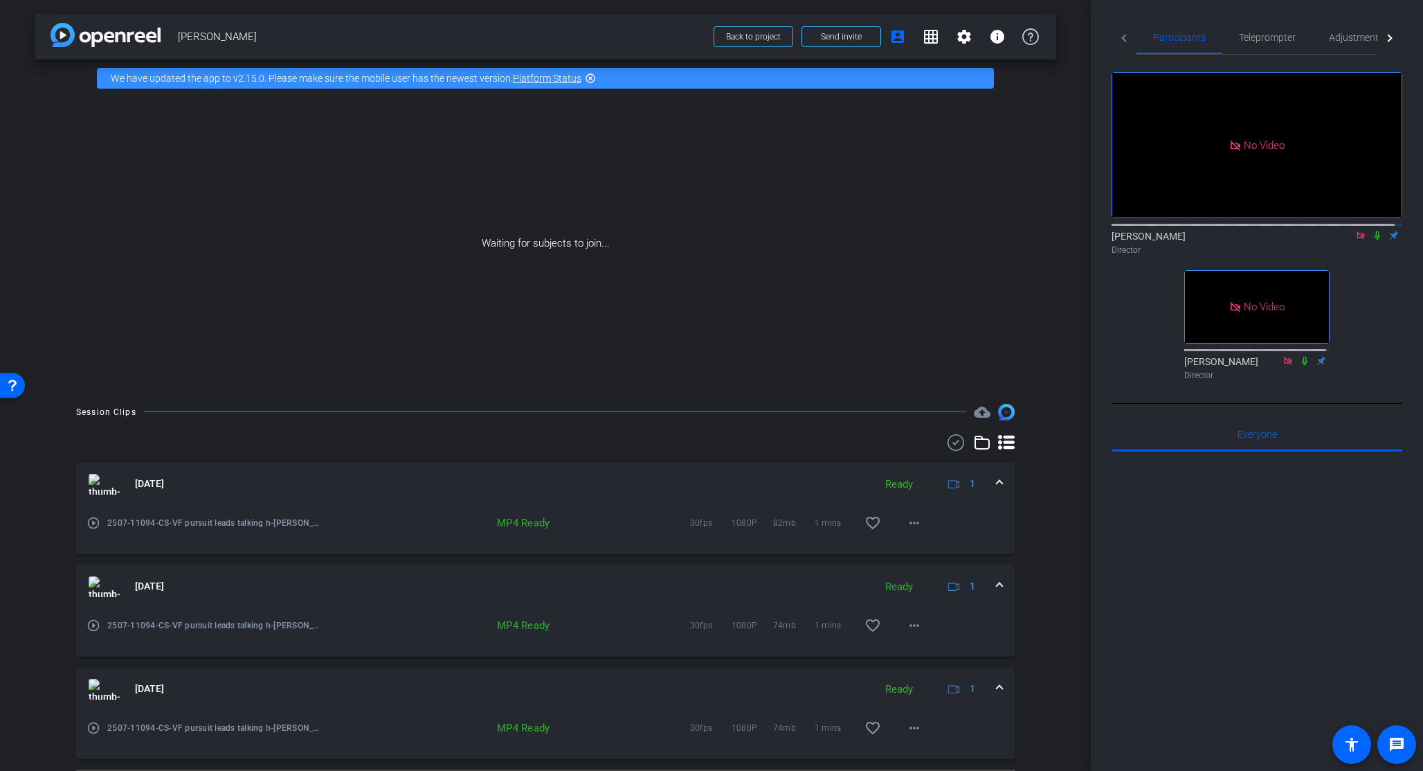
click at [1196, 240] on icon at bounding box center [1377, 236] width 11 height 10
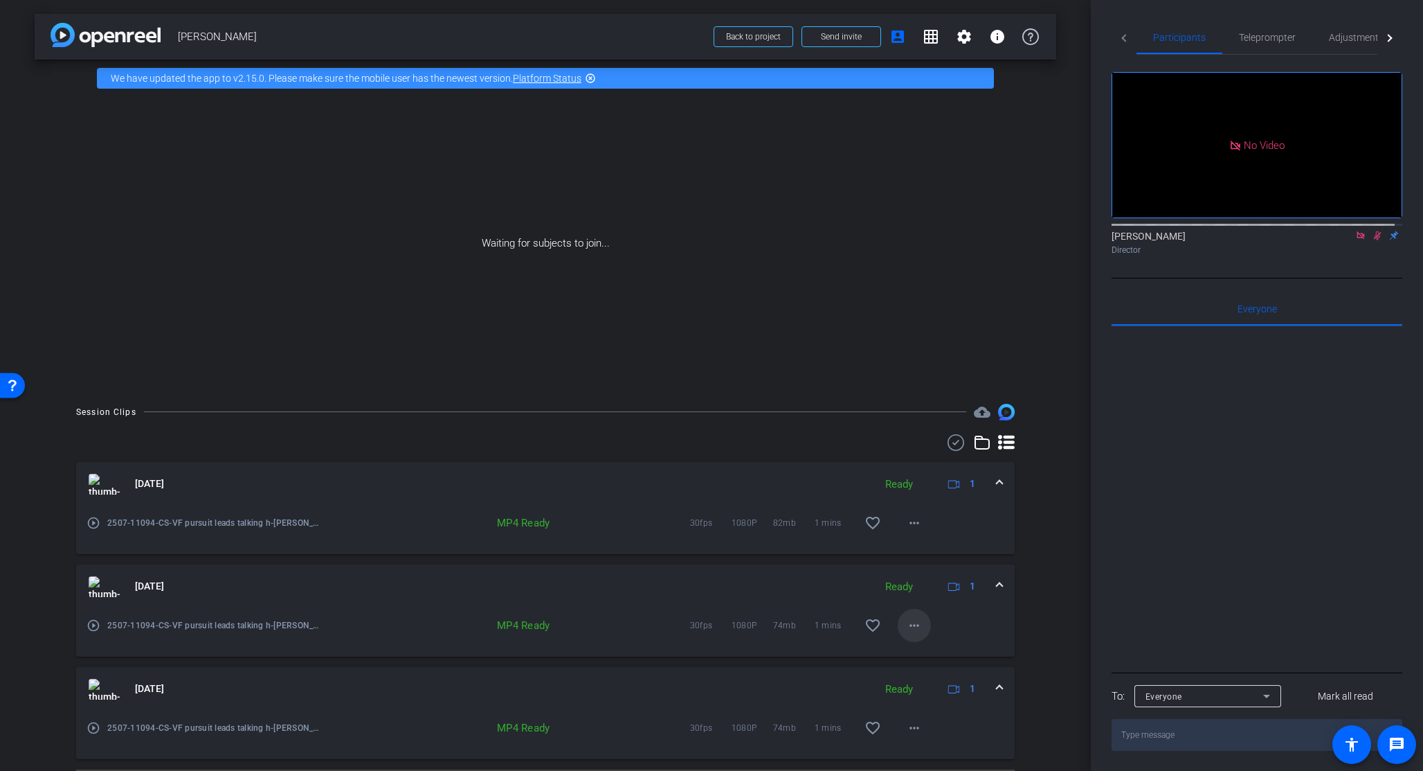
click at [910, 624] on mat-icon "more_horiz" at bounding box center [914, 625] width 17 height 17
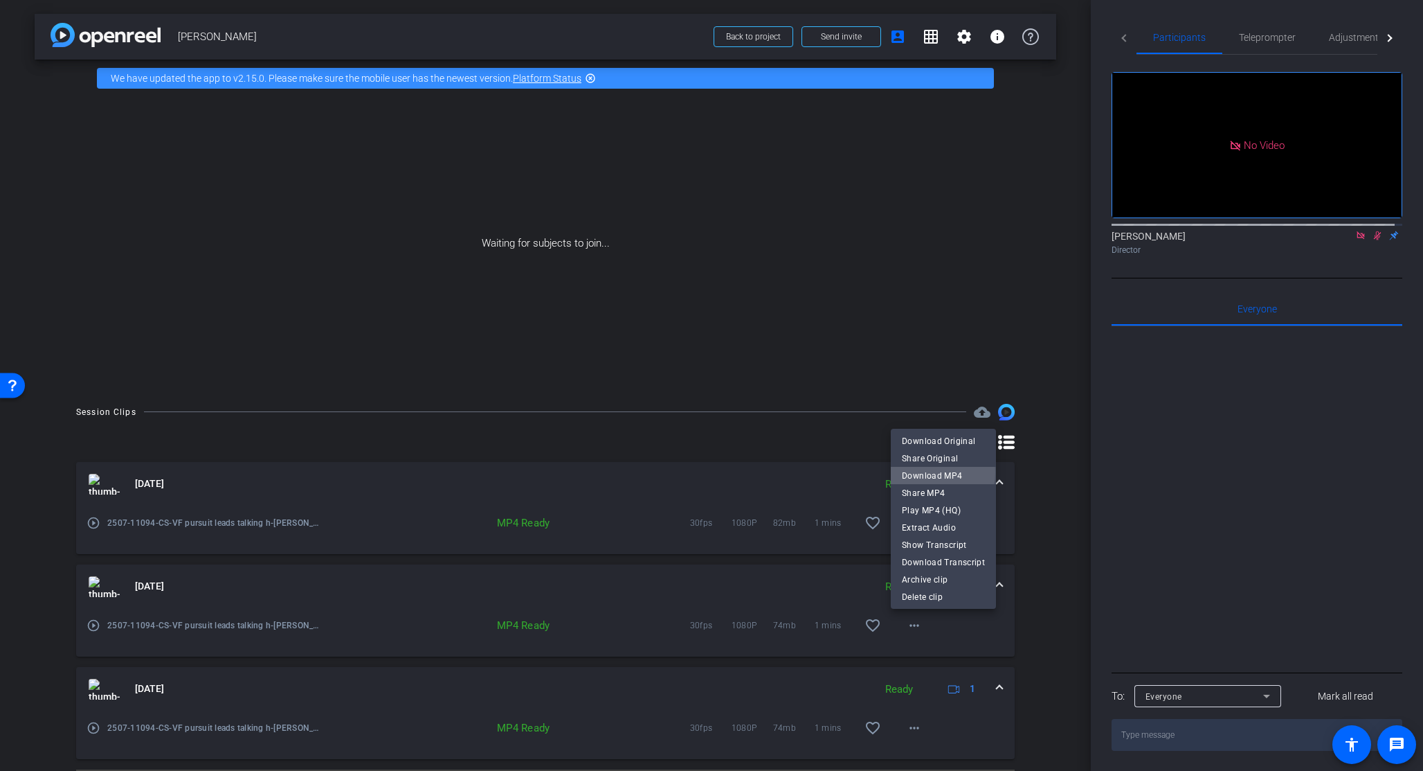
click at [925, 472] on span "Download MP4" at bounding box center [943, 475] width 83 height 17
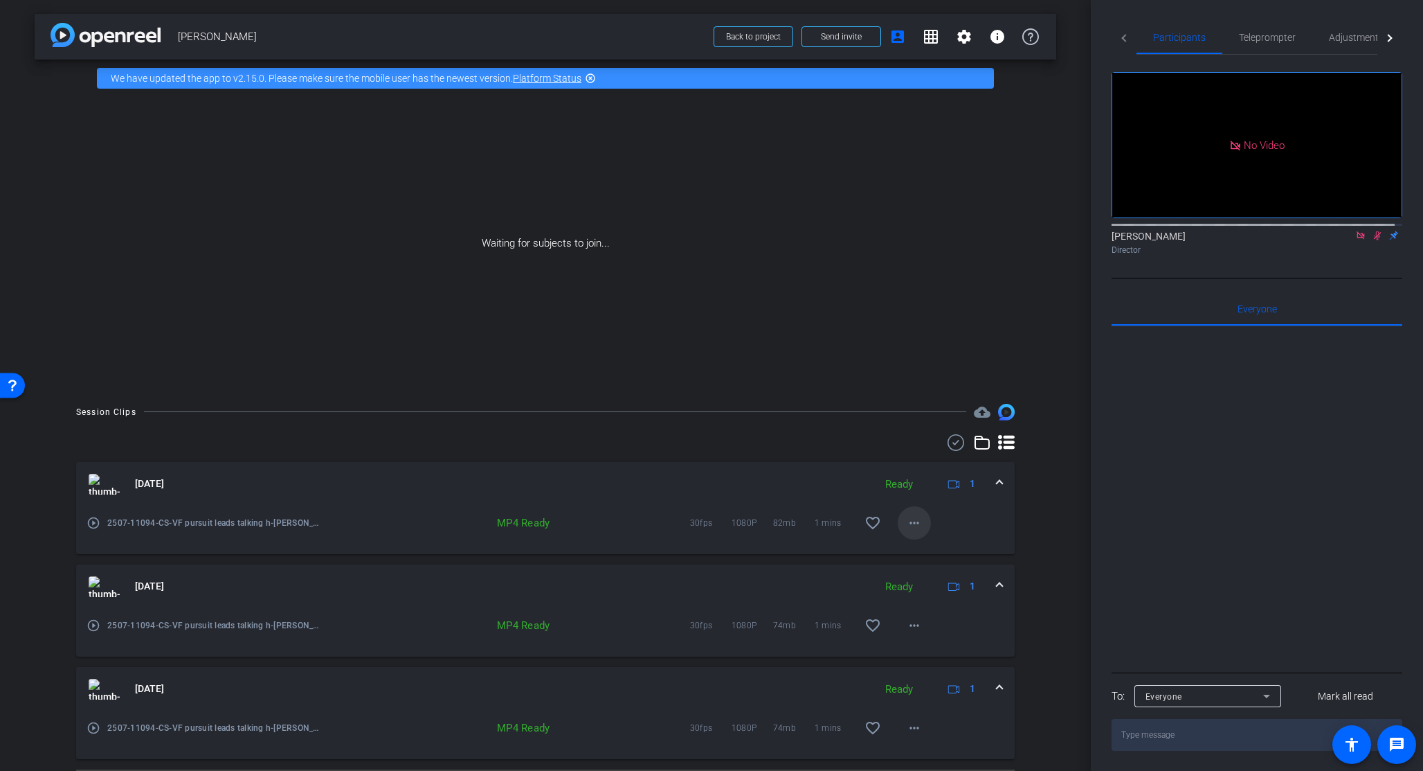
click at [907, 523] on mat-icon "more_horiz" at bounding box center [914, 522] width 17 height 17
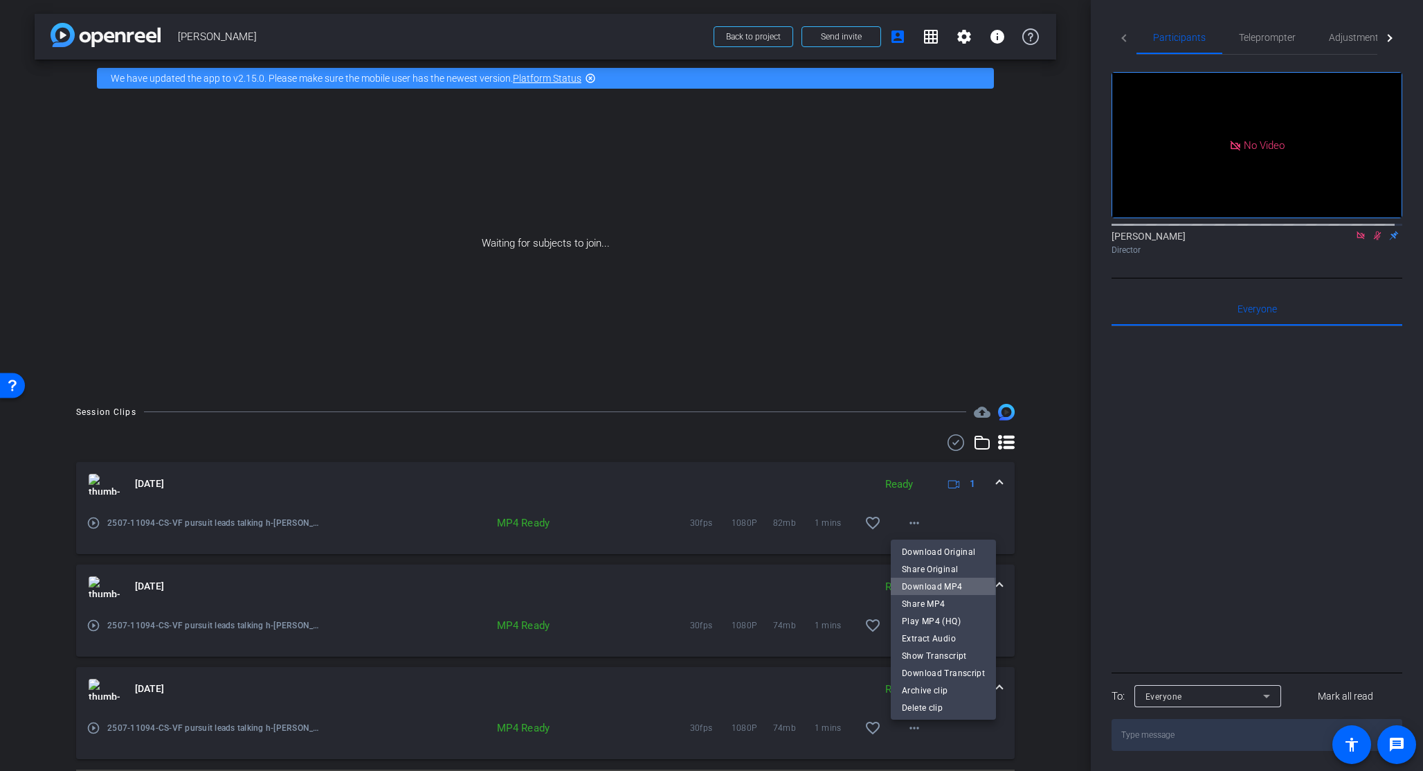
click at [932, 589] on span "Download MP4" at bounding box center [943, 586] width 83 height 17
